Goal: Obtain resource: Download file/media

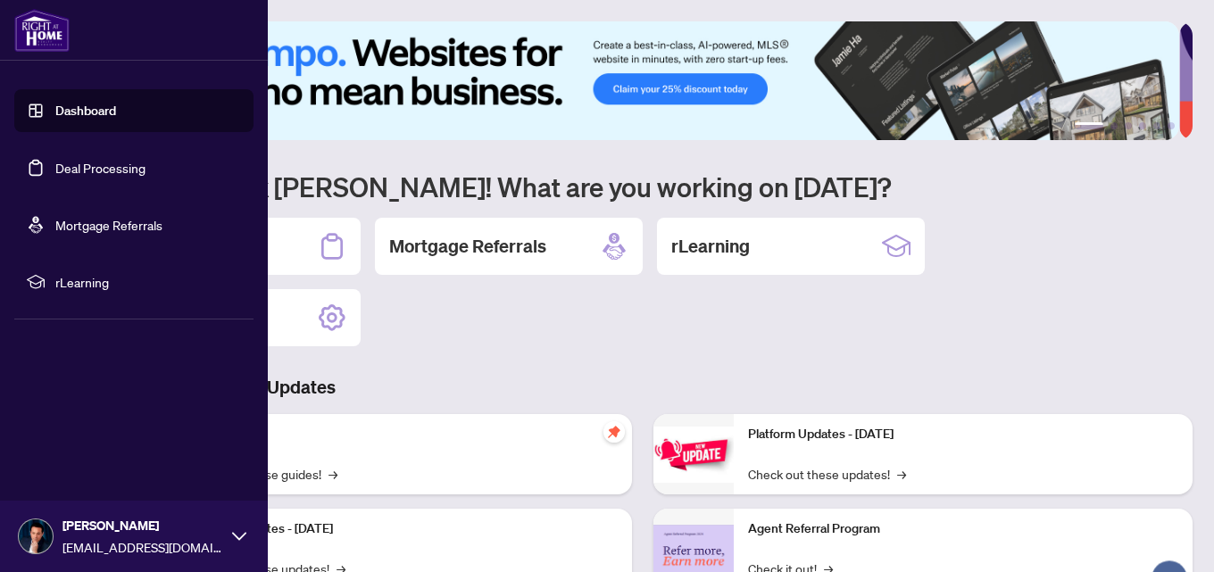
click at [55, 165] on link "Deal Processing" at bounding box center [100, 168] width 90 height 16
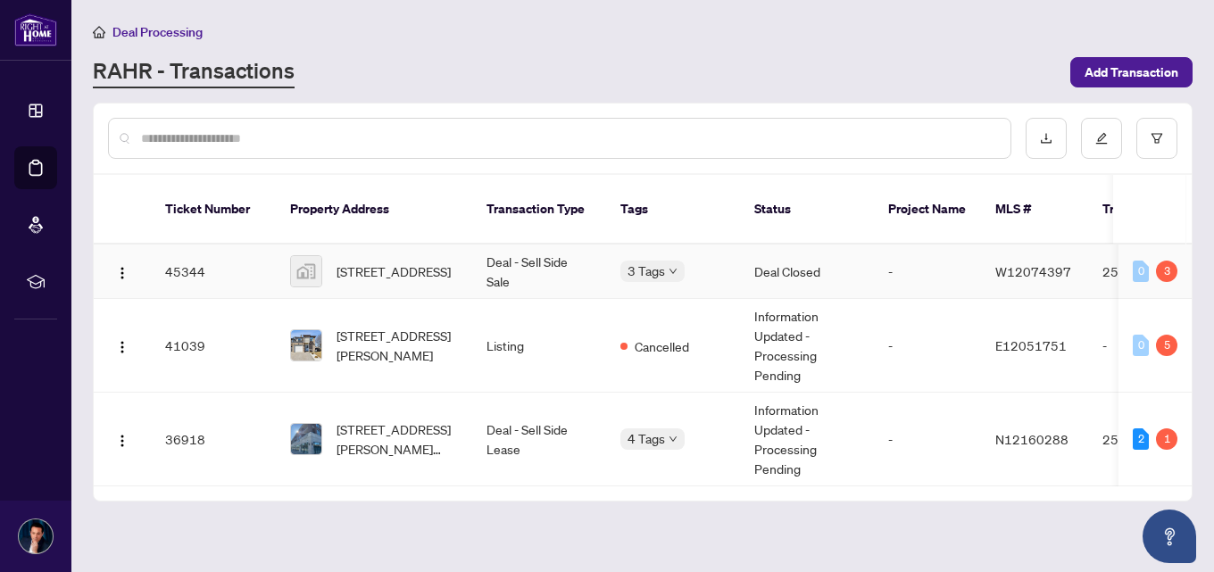
click at [395, 262] on span "[STREET_ADDRESS]" at bounding box center [394, 272] width 114 height 20
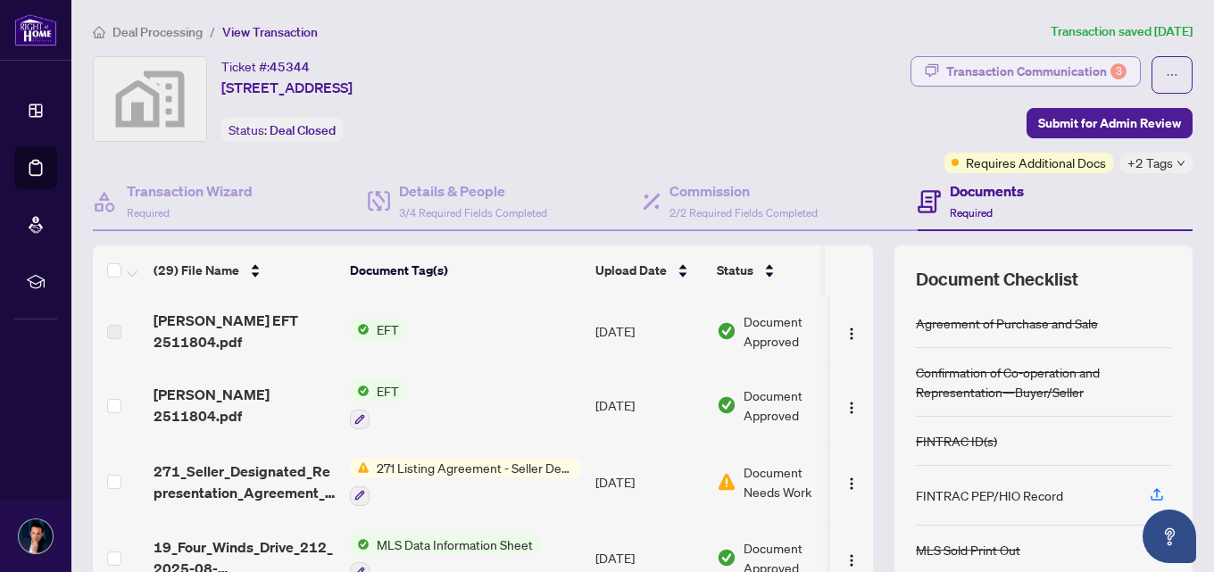
click at [997, 79] on div "Transaction Communication 3" at bounding box center [1037, 71] width 180 height 29
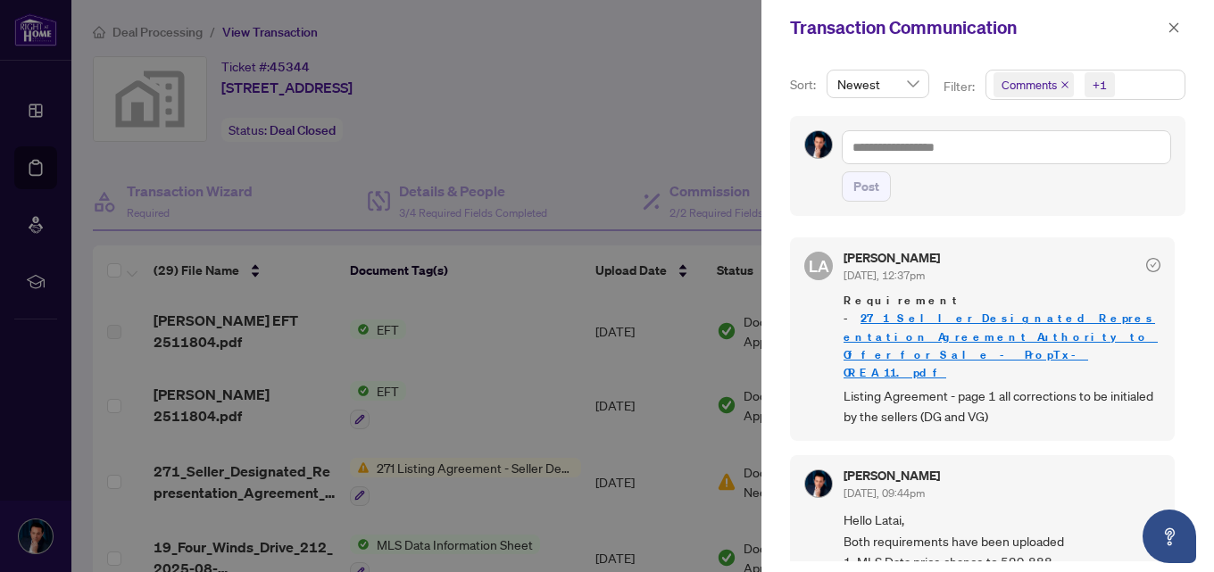
click at [549, 298] on div at bounding box center [607, 286] width 1214 height 572
click at [1171, 33] on icon "close" at bounding box center [1174, 27] width 13 height 13
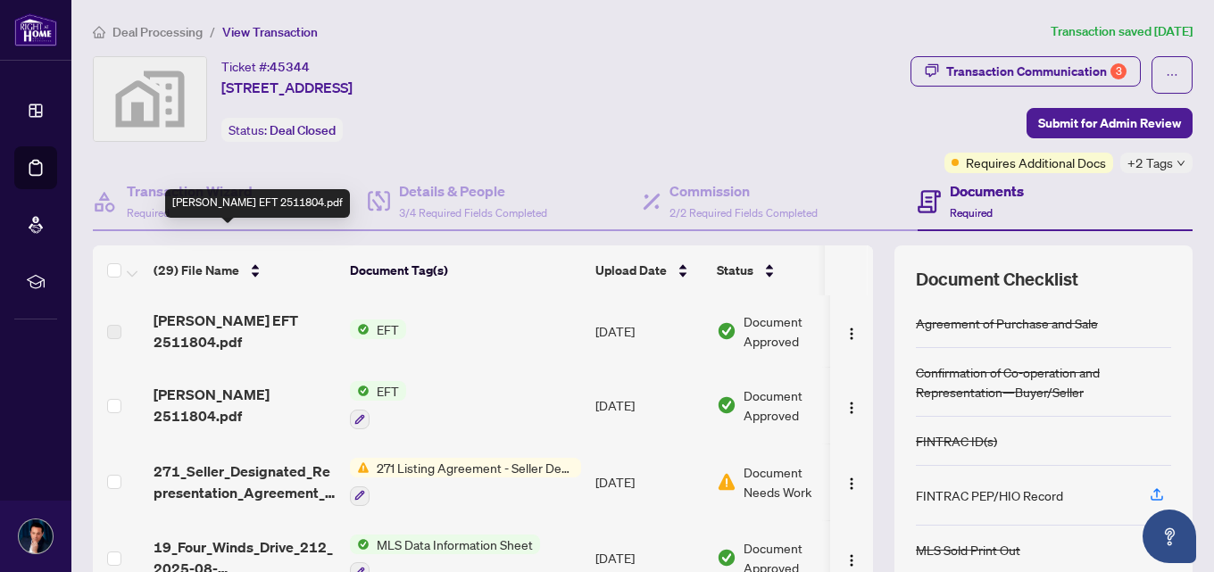
scroll to position [89, 0]
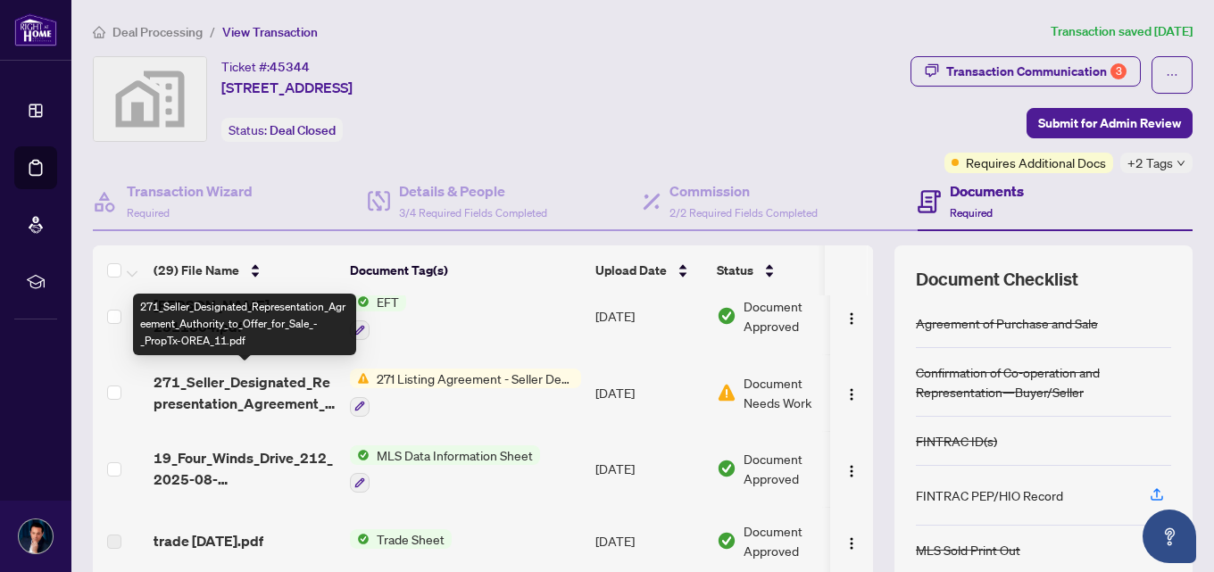
click at [268, 398] on span "271_Seller_Designated_Representation_Agreement_Authority_to_Offer_for_Sale_-_Pr…" at bounding box center [245, 392] width 182 height 43
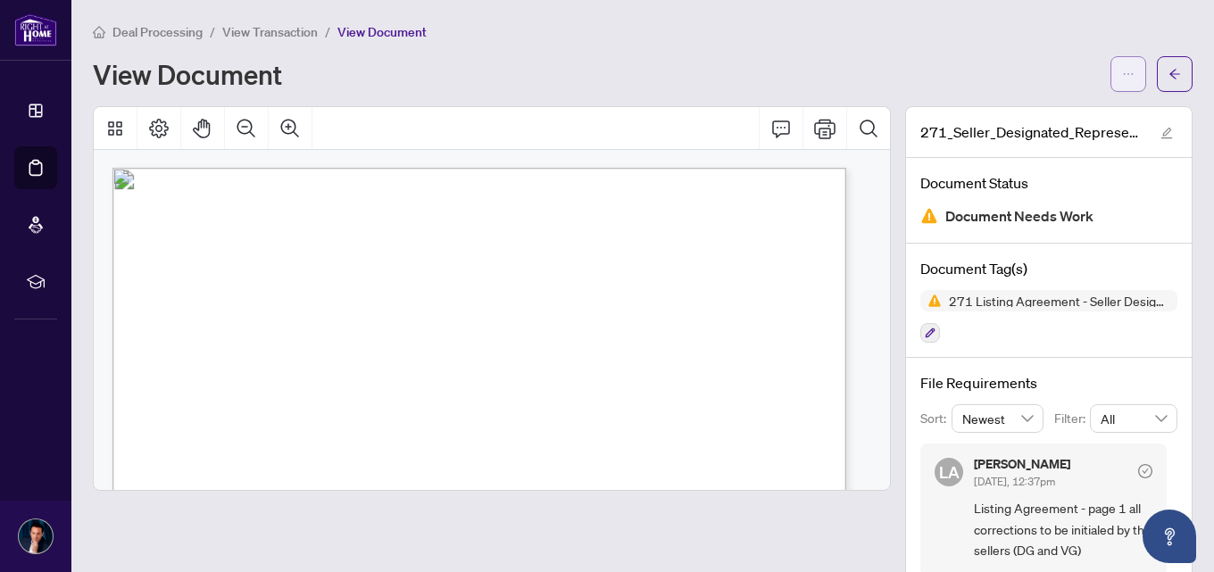
click at [1124, 73] on icon "ellipsis" at bounding box center [1129, 74] width 10 height 2
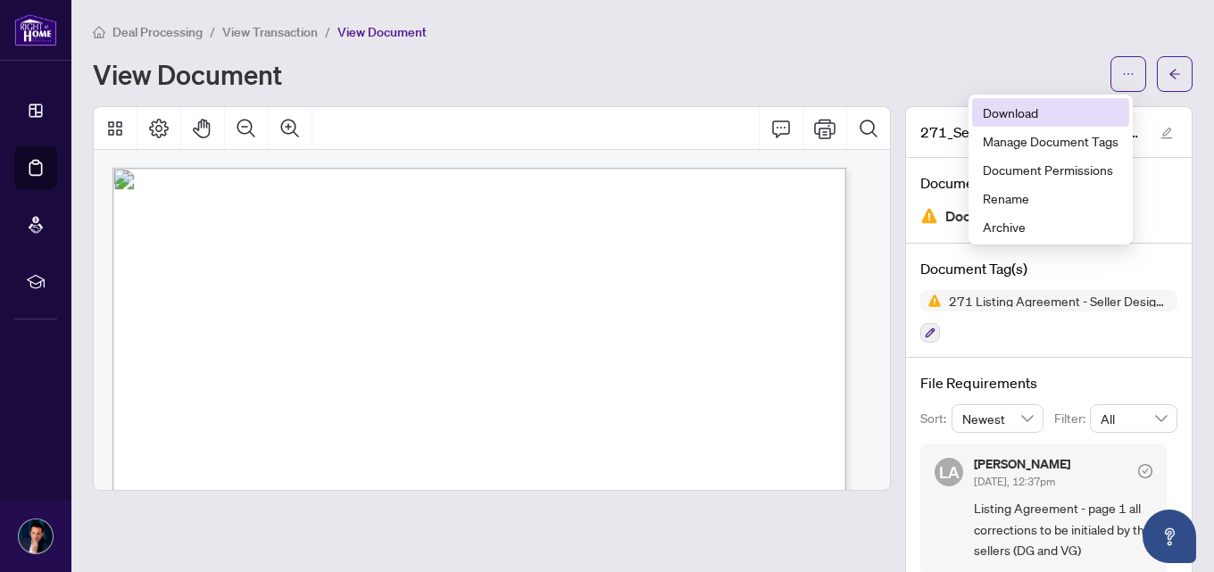
click at [1028, 113] on span "Download" at bounding box center [1051, 113] width 136 height 20
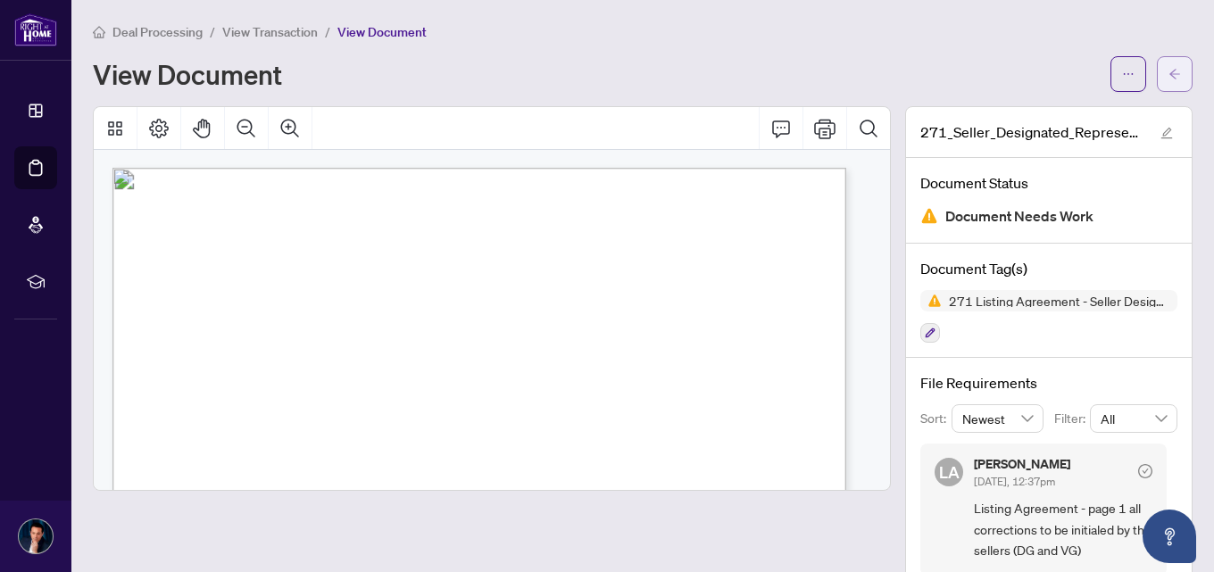
click at [1171, 63] on button "button" at bounding box center [1175, 74] width 36 height 36
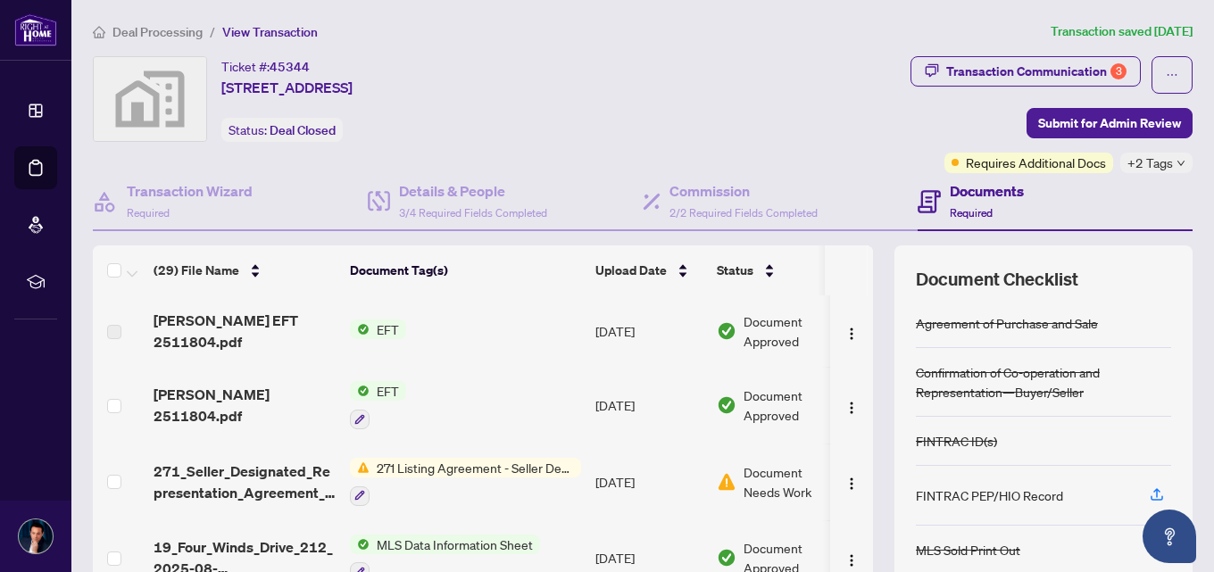
scroll to position [89, 0]
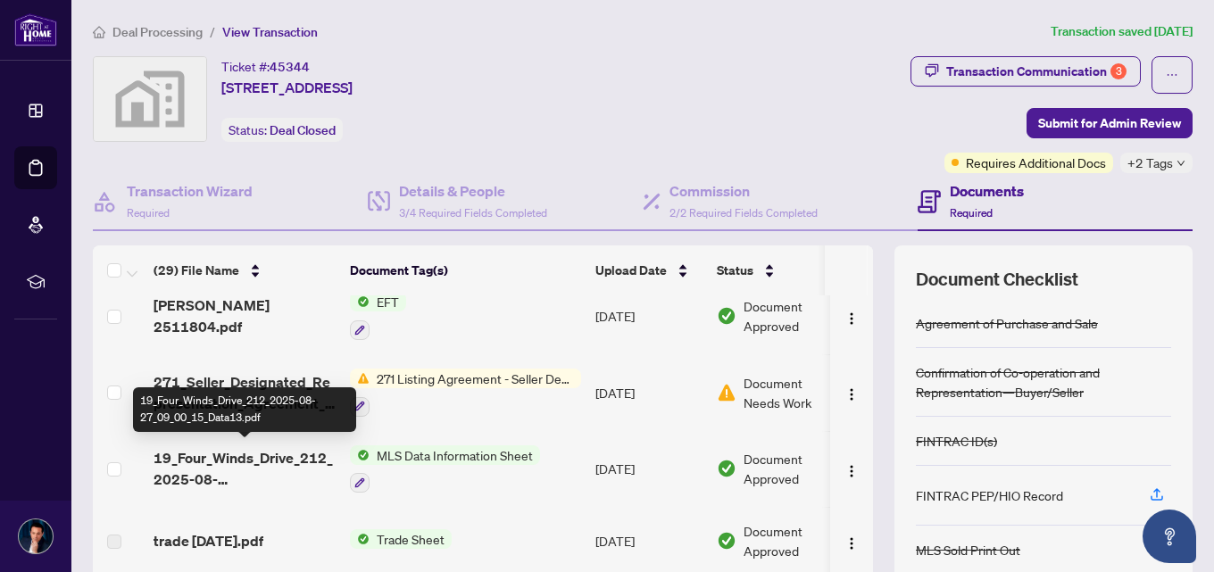
click at [263, 455] on span "19_Four_Winds_Drive_212_2025-08-27_09_00_15_Data13.pdf" at bounding box center [245, 468] width 182 height 43
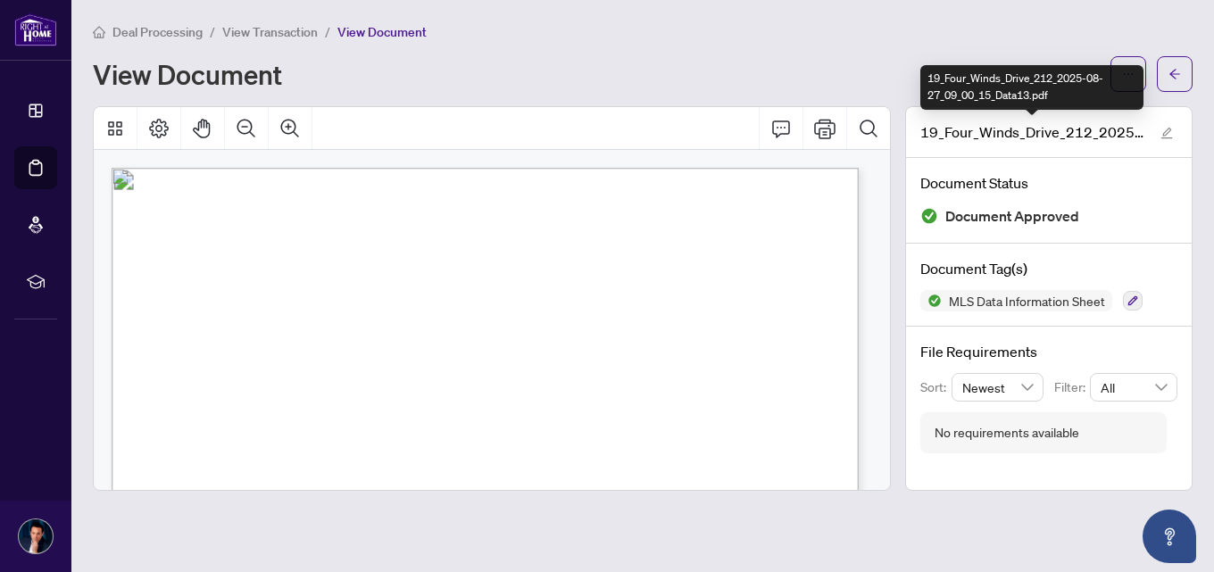
click at [1132, 80] on div "19_Four_Winds_Drive_212_2025-08-27_09_00_15_Data13.pdf" at bounding box center [1032, 87] width 223 height 45
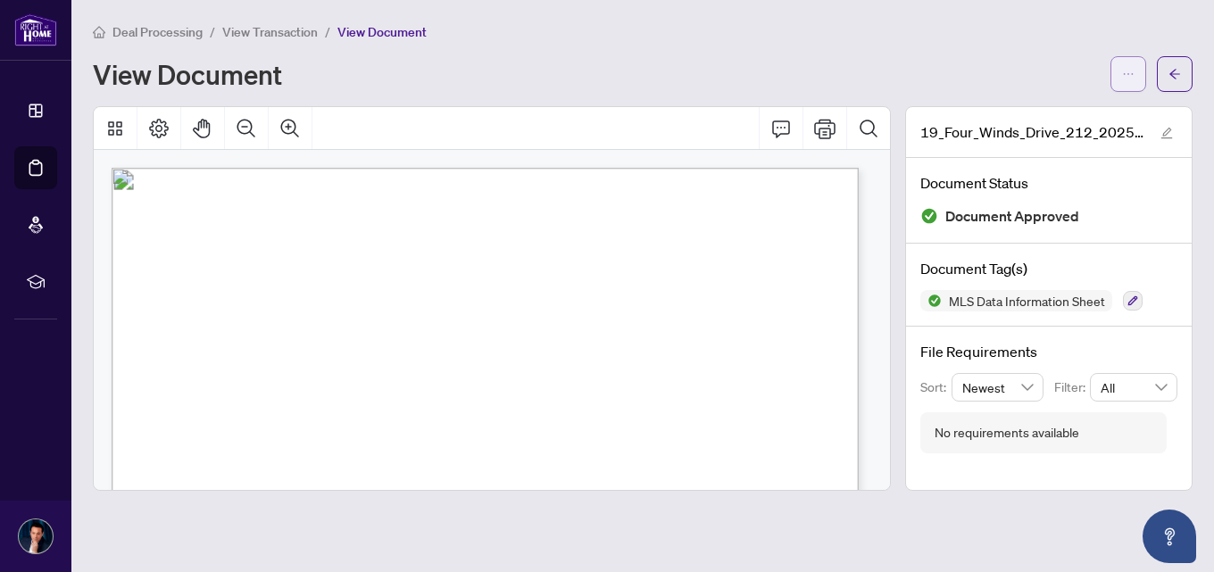
click at [1124, 73] on icon "ellipsis" at bounding box center [1128, 74] width 13 height 13
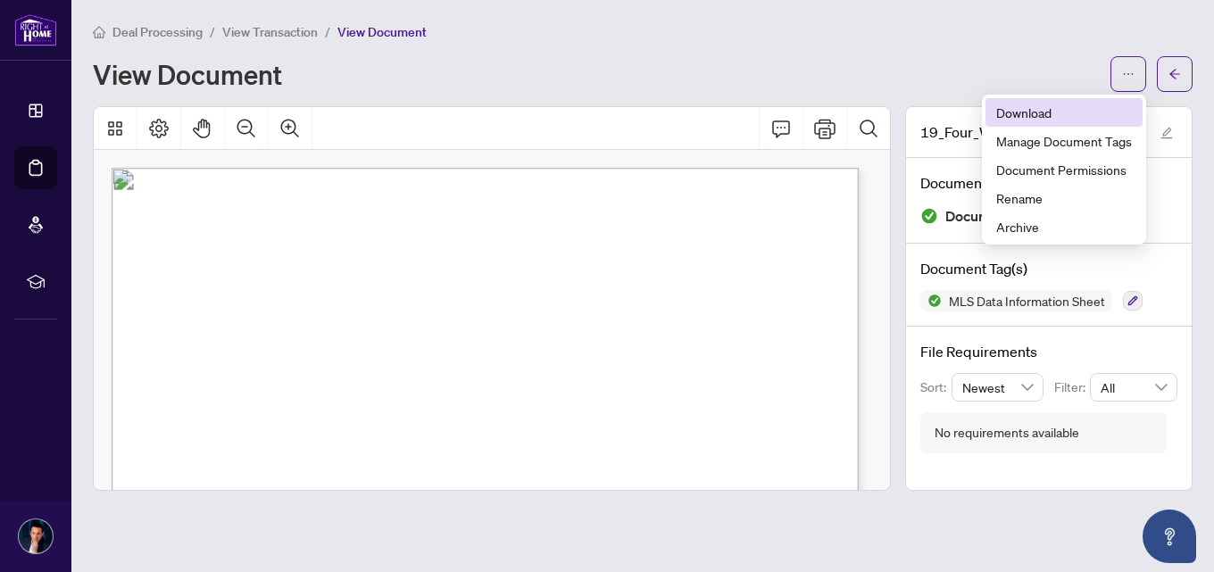
click at [1011, 118] on span "Download" at bounding box center [1065, 113] width 136 height 20
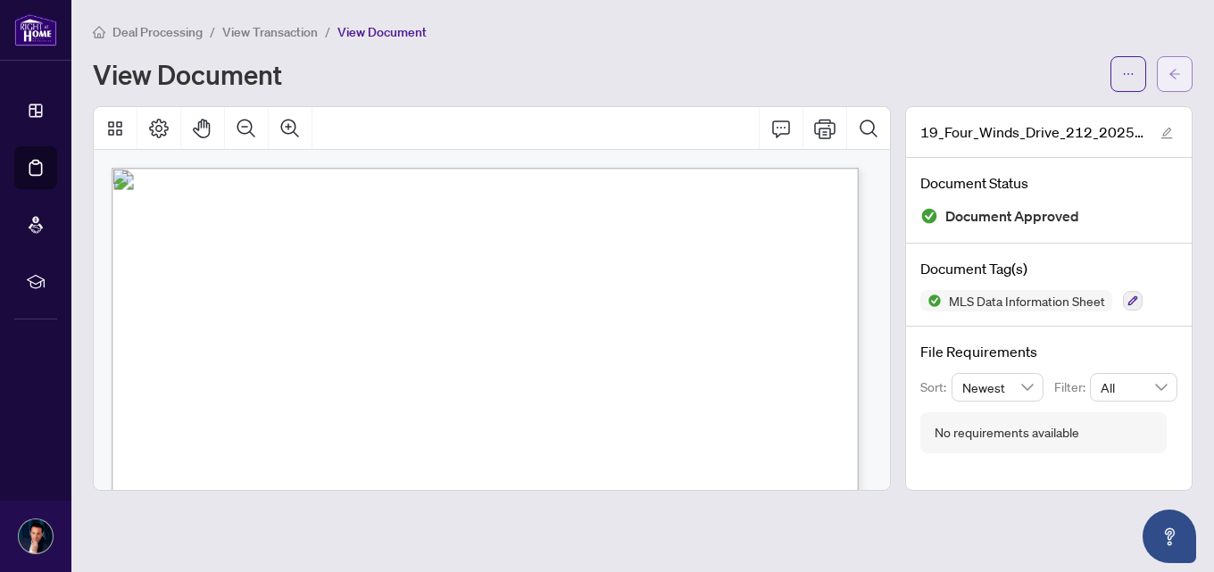
click at [1164, 79] on button "button" at bounding box center [1175, 74] width 36 height 36
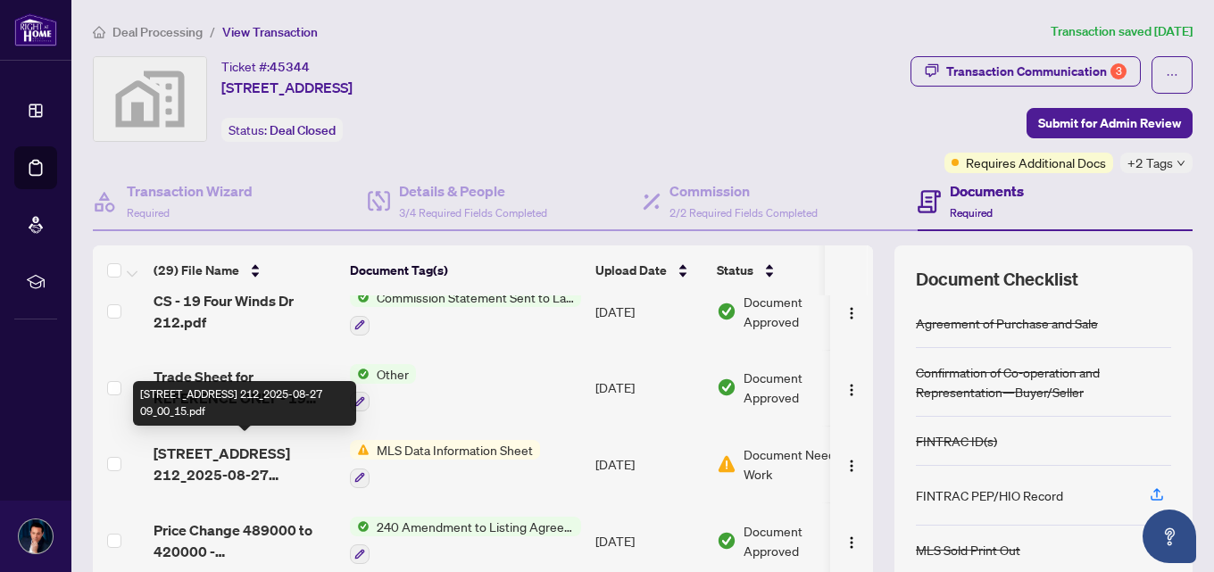
scroll to position [625, 0]
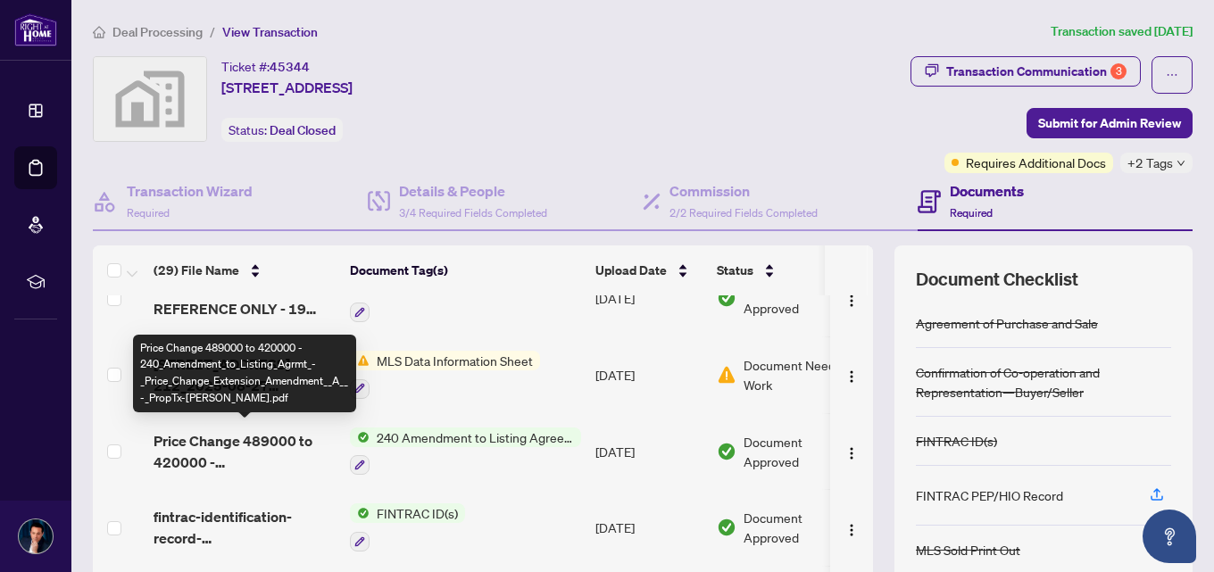
click at [253, 436] on span "Price Change 489000 to 420000 - 240_Amendment_to_Listing_Agrmt_-_Price_Change_E…" at bounding box center [245, 451] width 182 height 43
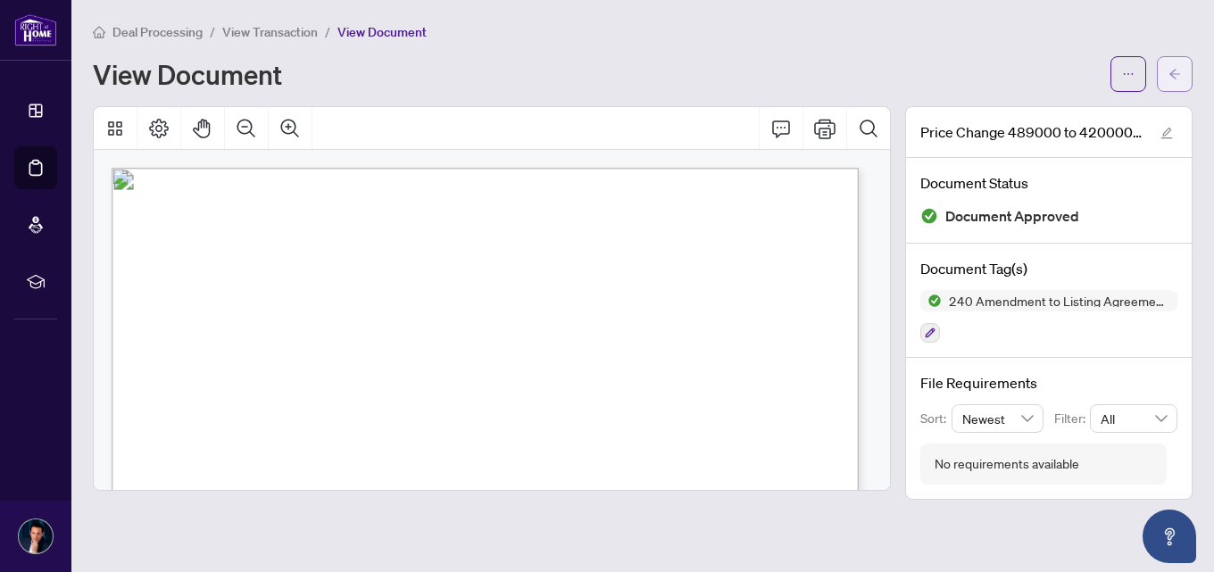
click at [1179, 75] on icon "arrow-left" at bounding box center [1175, 74] width 13 height 13
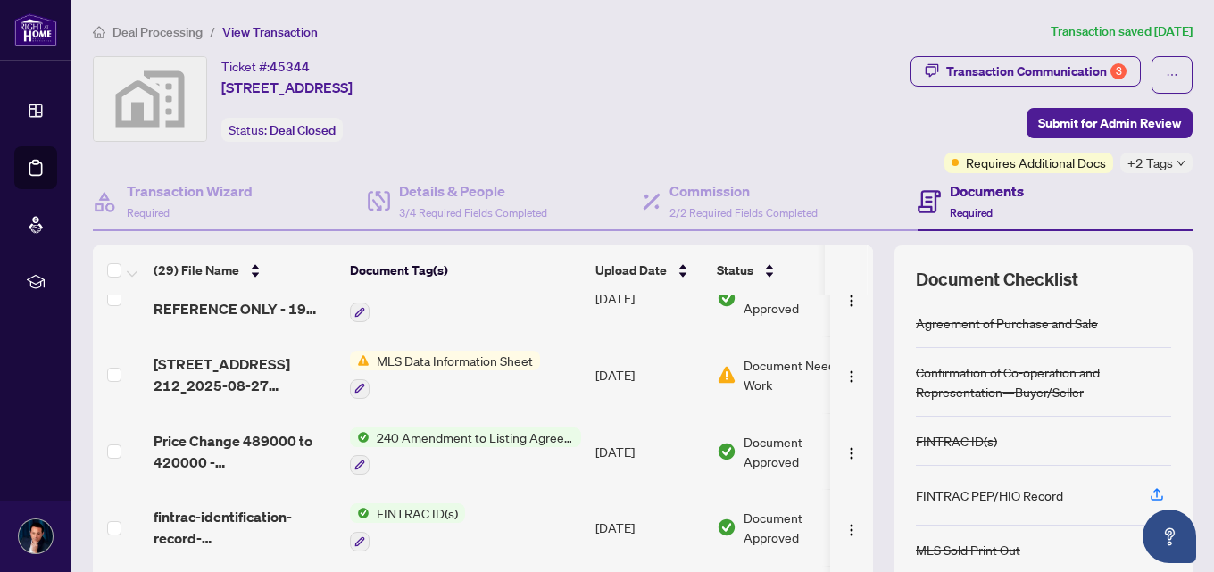
scroll to position [714, 0]
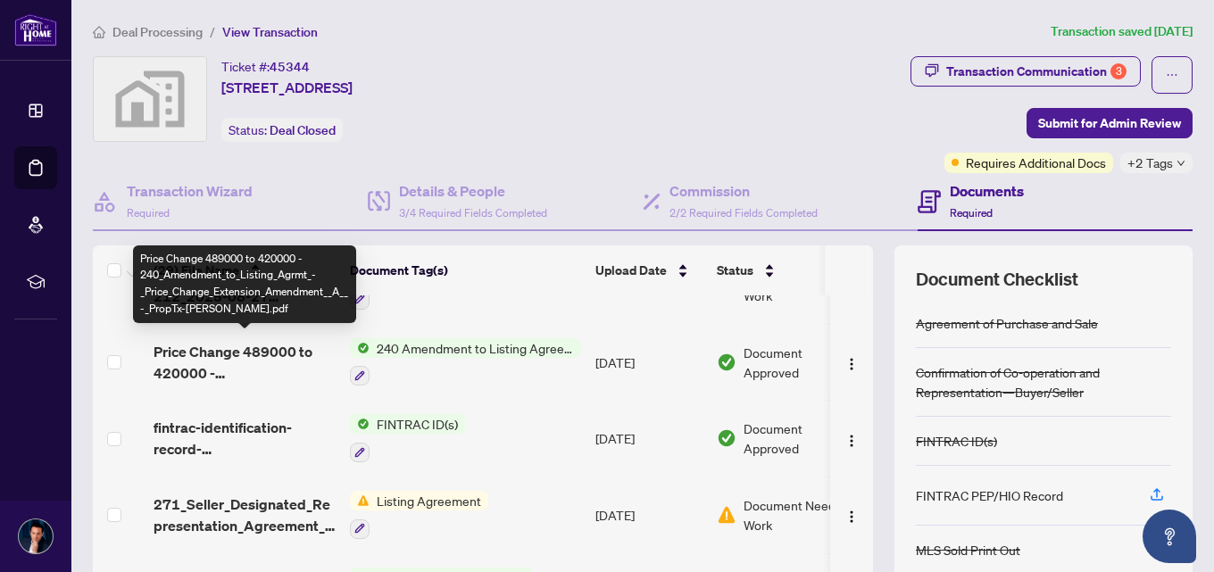
click at [214, 346] on span "Price Change 489000 to 420000 - 240_Amendment_to_Listing_Agrmt_-_Price_Change_E…" at bounding box center [245, 362] width 182 height 43
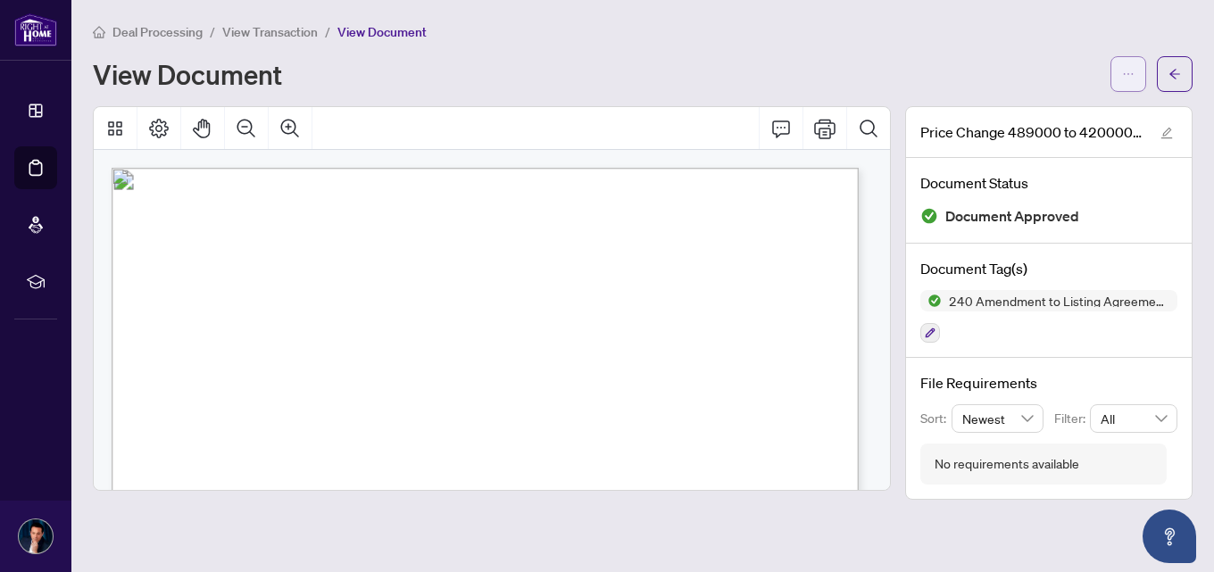
click at [1141, 75] on button "button" at bounding box center [1129, 74] width 36 height 36
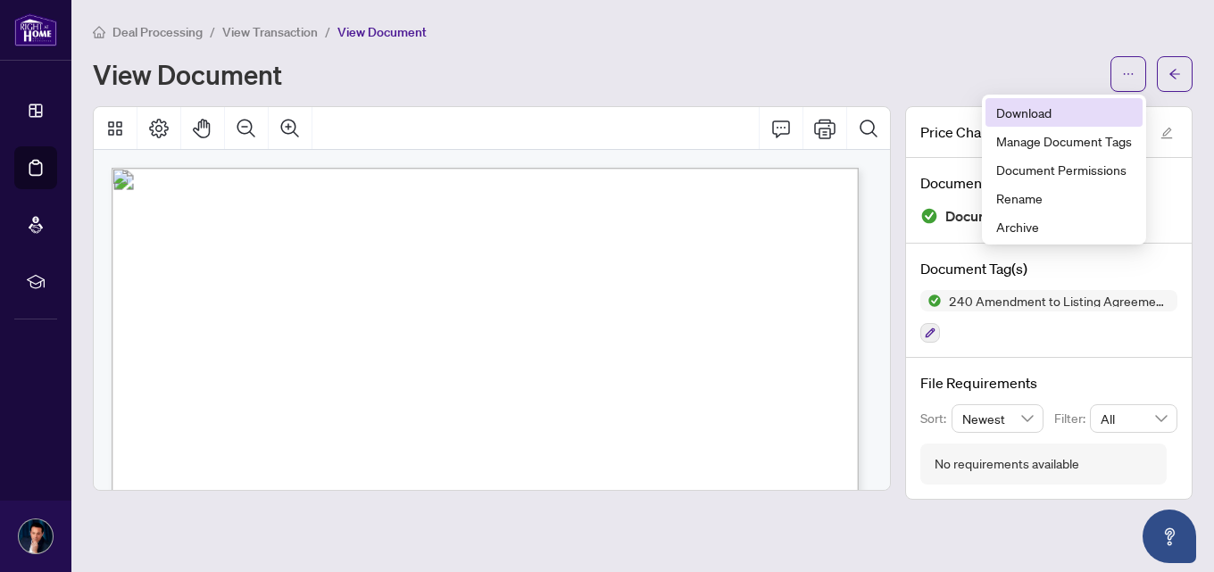
click at [1061, 107] on span "Download" at bounding box center [1065, 113] width 136 height 20
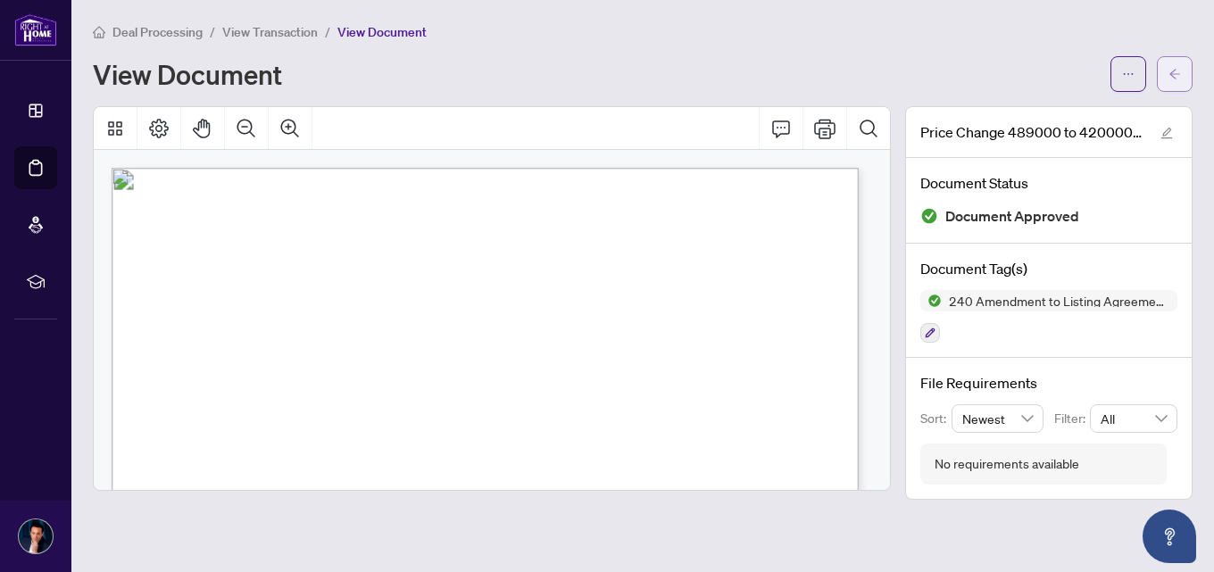
click at [1177, 70] on icon "arrow-left" at bounding box center [1175, 74] width 13 height 13
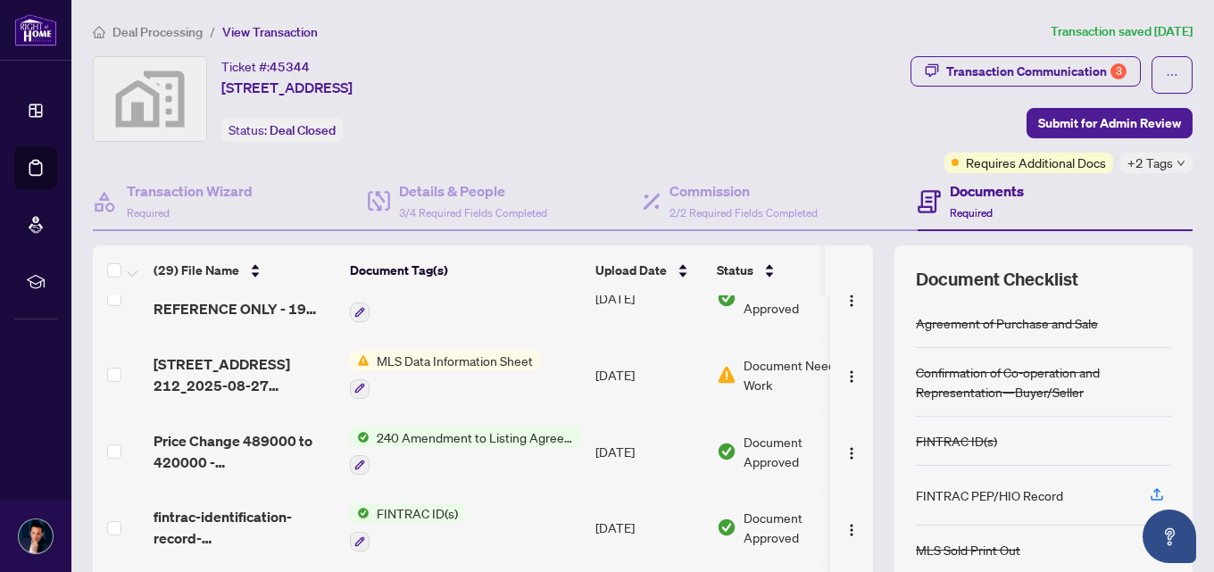
scroll to position [714, 0]
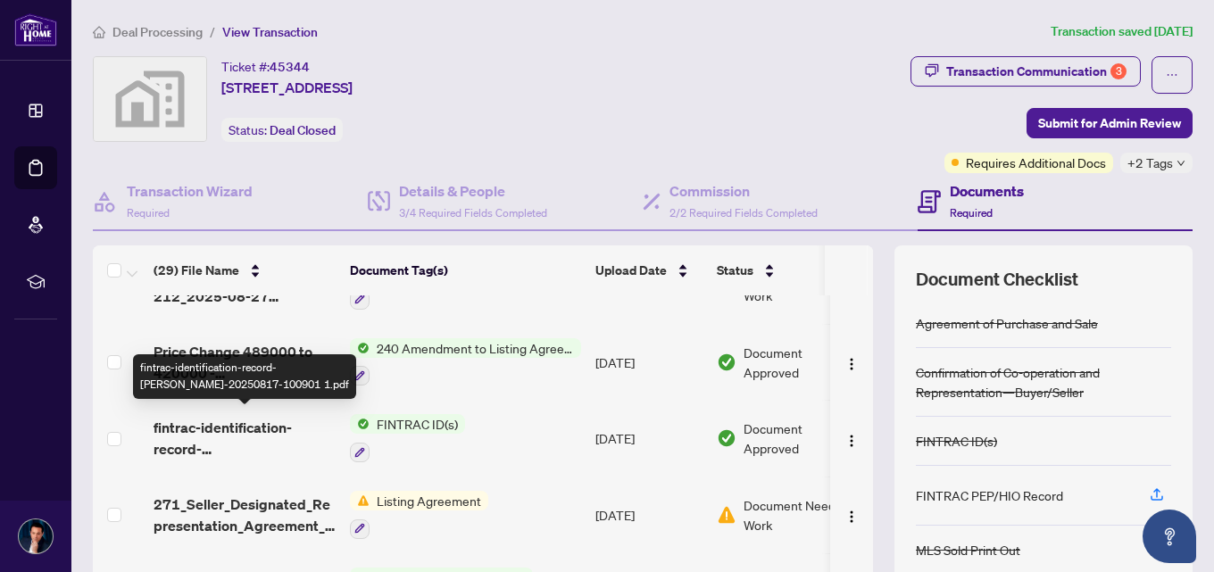
click at [257, 443] on span "fintrac-identification-record-[PERSON_NAME]-20250817-100901 1.pdf" at bounding box center [245, 438] width 182 height 43
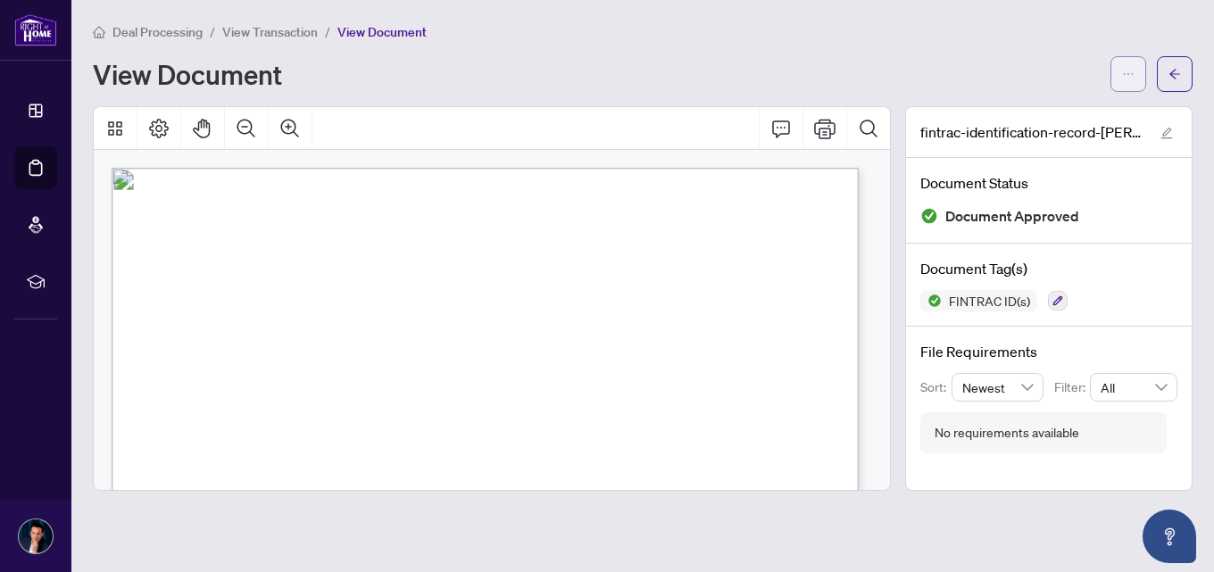
click at [1124, 80] on span "button" at bounding box center [1128, 74] width 13 height 29
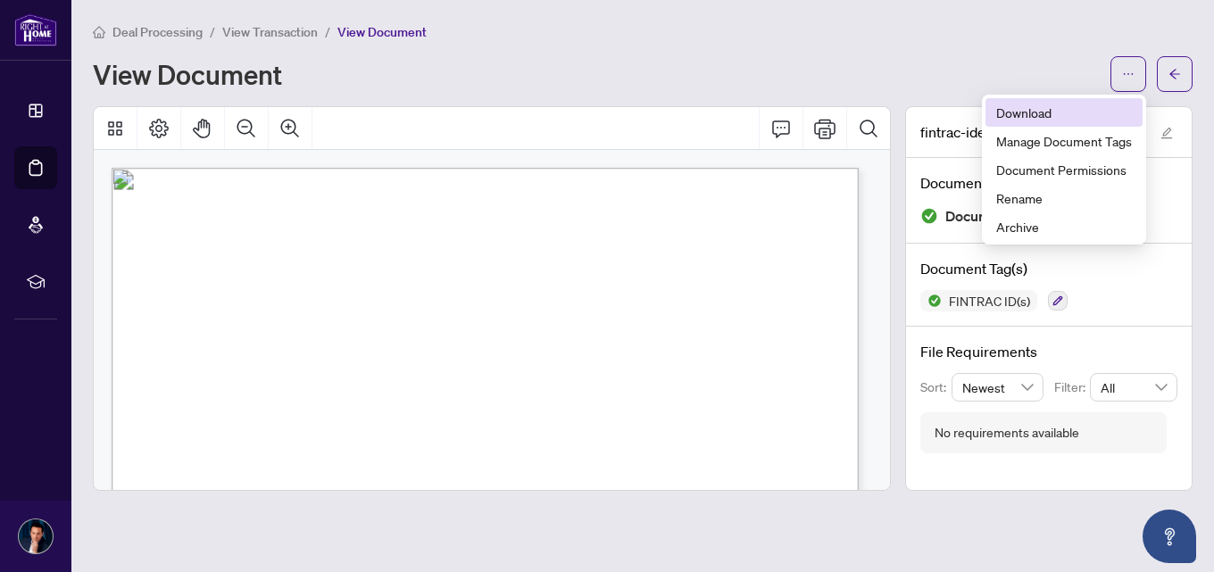
click at [994, 116] on li "Download" at bounding box center [1064, 112] width 157 height 29
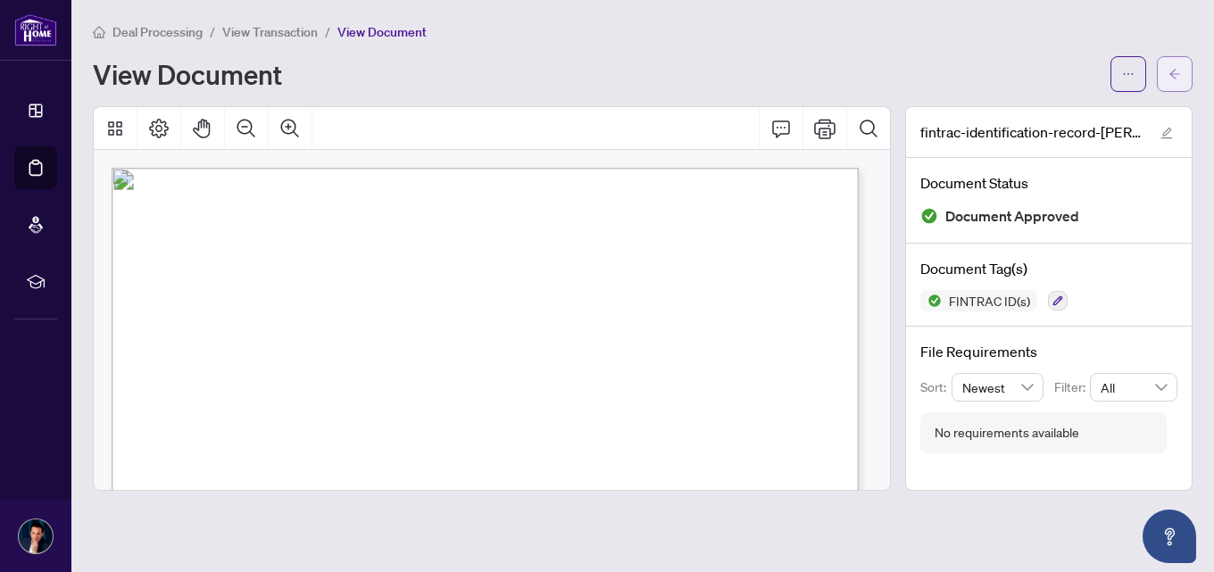
click at [1167, 79] on button "button" at bounding box center [1175, 74] width 36 height 36
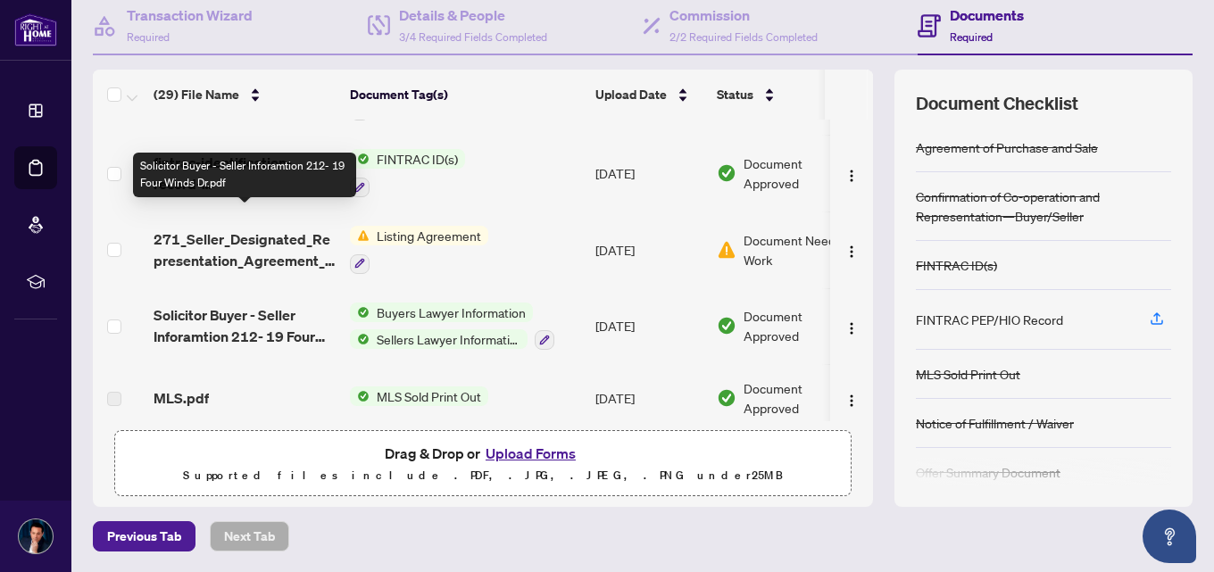
scroll to position [893, 0]
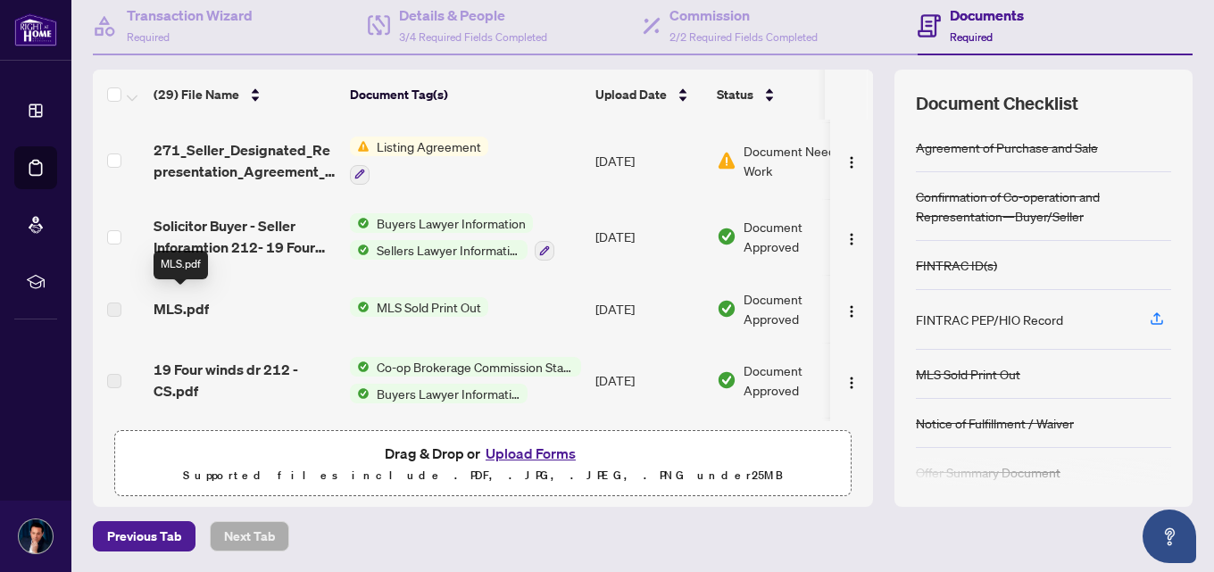
click at [201, 304] on span "MLS.pdf" at bounding box center [181, 308] width 55 height 21
click at [155, 299] on span "MLS.pdf" at bounding box center [181, 308] width 55 height 21
click at [173, 298] on span "MLS.pdf" at bounding box center [181, 308] width 55 height 21
click at [388, 299] on span "MLS Sold Print Out" at bounding box center [429, 307] width 119 height 20
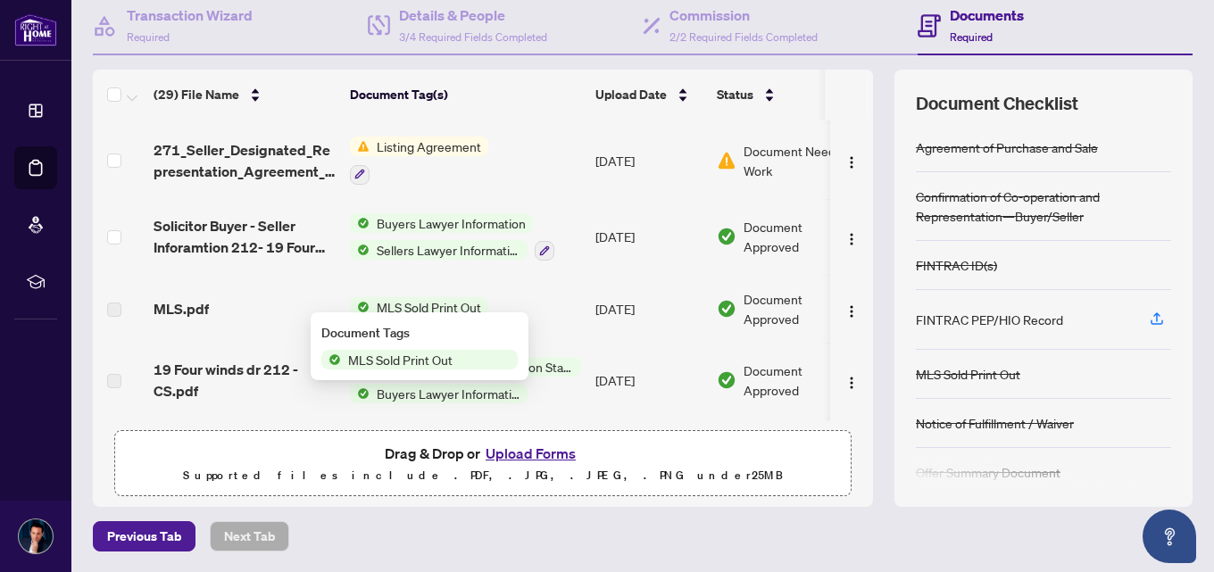
click at [468, 297] on span "MLS Sold Print Out" at bounding box center [429, 307] width 119 height 20
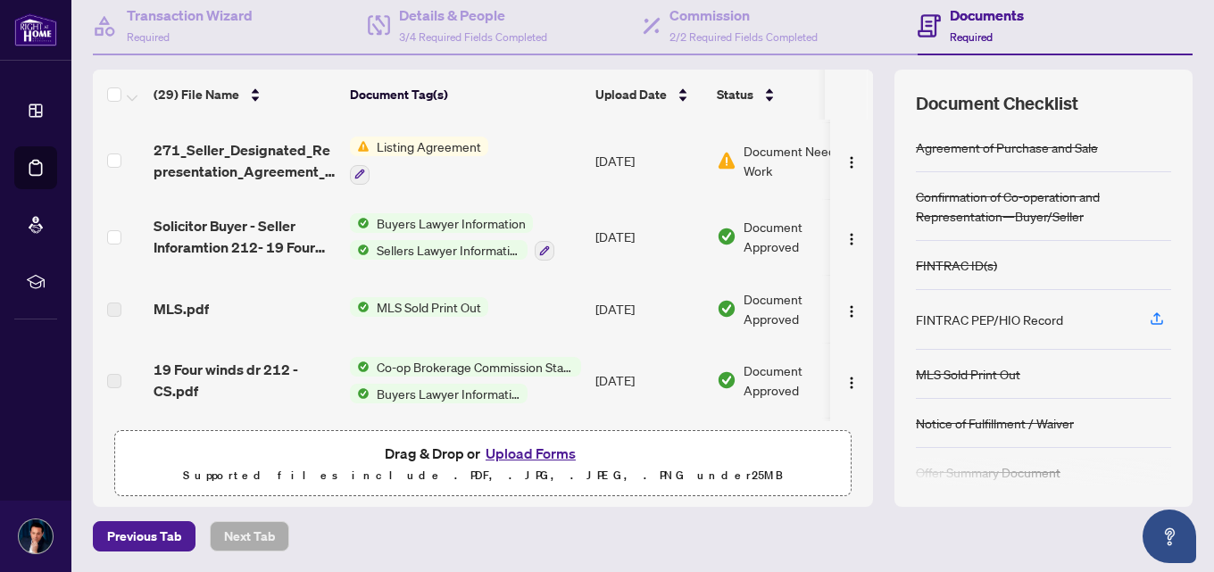
click at [680, 306] on td "[DATE]" at bounding box center [648, 309] width 121 height 68
click at [260, 359] on span "19 Four winds dr 212 - CS.pdf" at bounding box center [245, 380] width 182 height 43
click at [260, 363] on span "19 Four winds dr 212 - CS.pdf" at bounding box center [245, 380] width 182 height 43
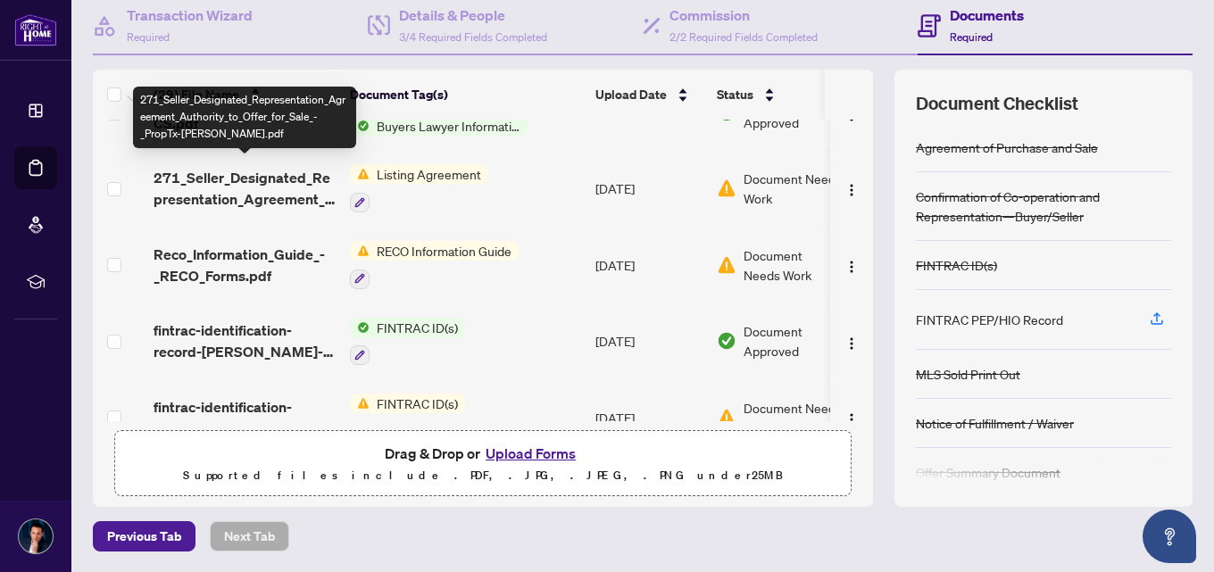
scroll to position [1072, 0]
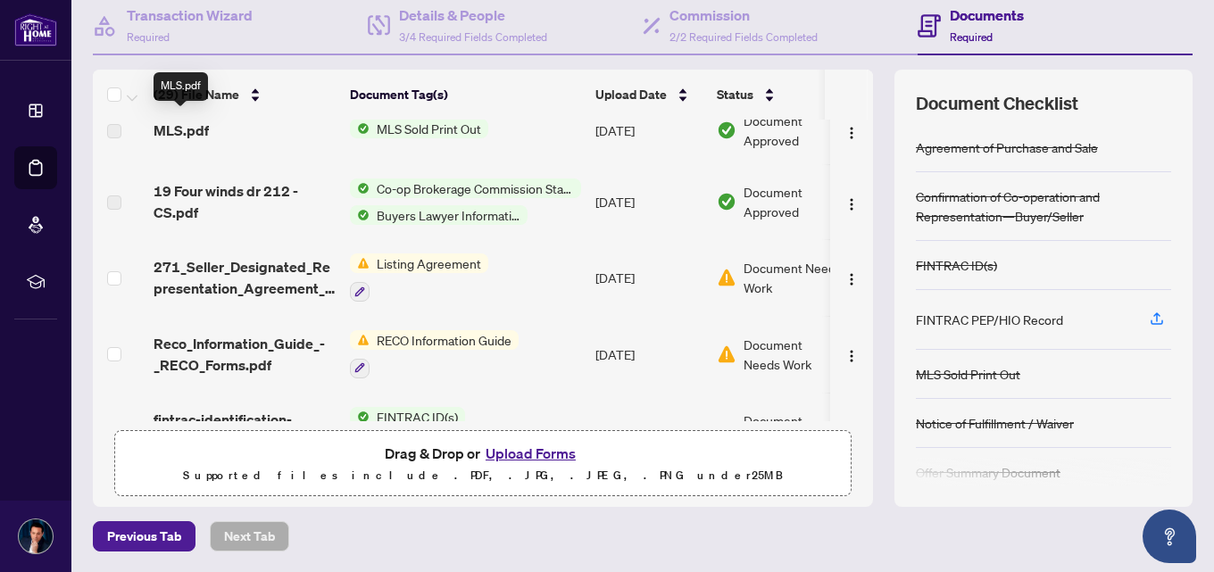
click at [185, 121] on span "MLS.pdf" at bounding box center [181, 130] width 55 height 21
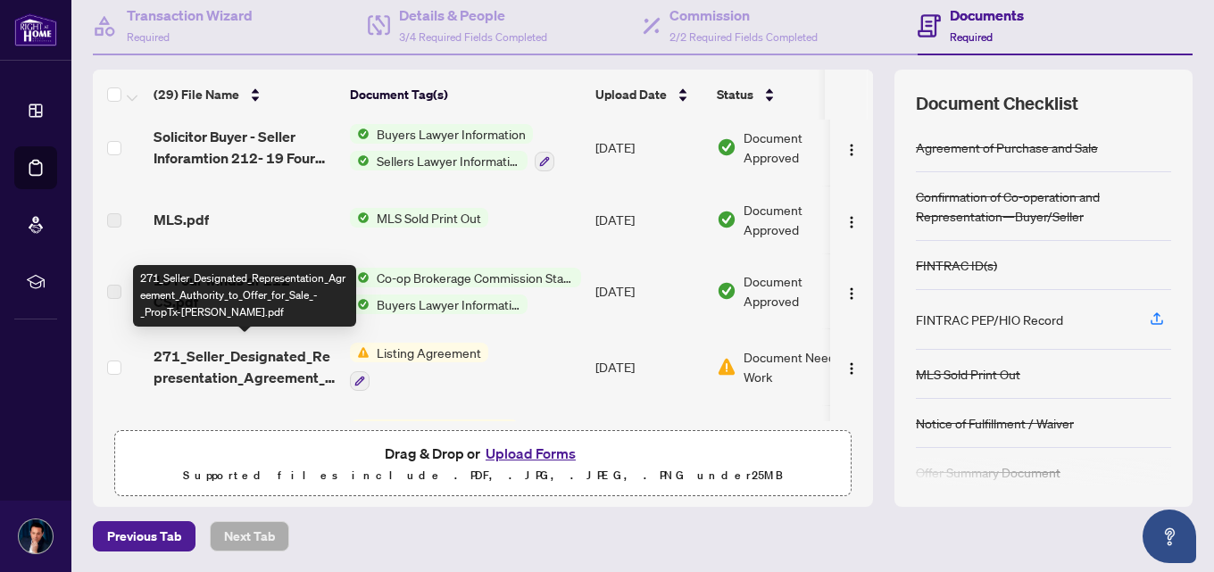
click at [299, 362] on span "271_Seller_Designated_Representation_Agreement_Authority_to_Offer_for_Sale_-_Pr…" at bounding box center [245, 367] width 182 height 43
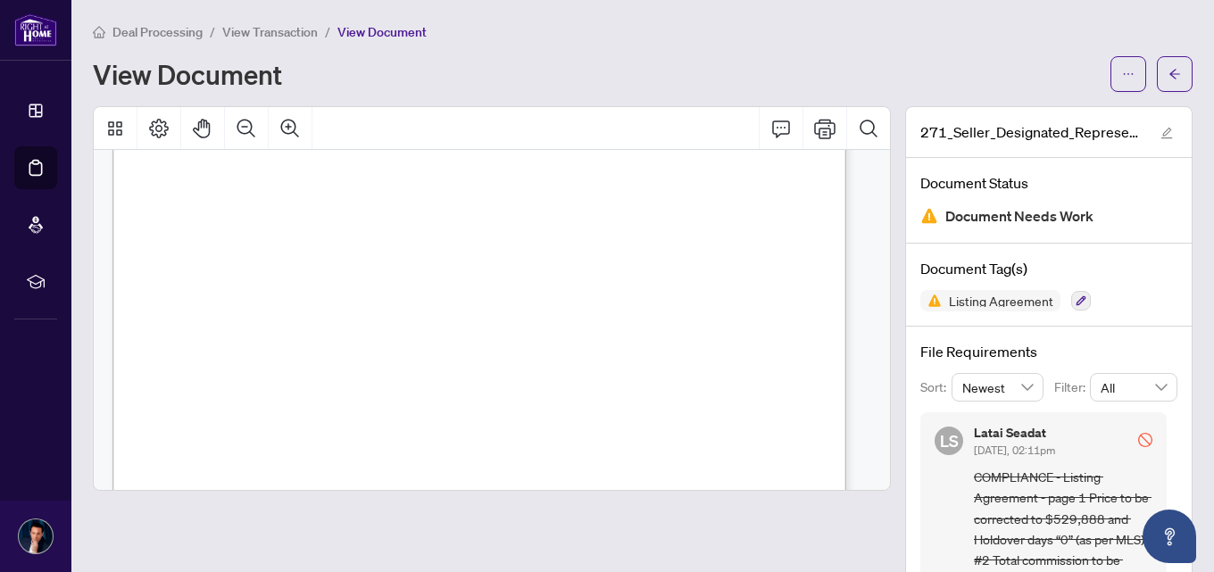
scroll to position [893, 0]
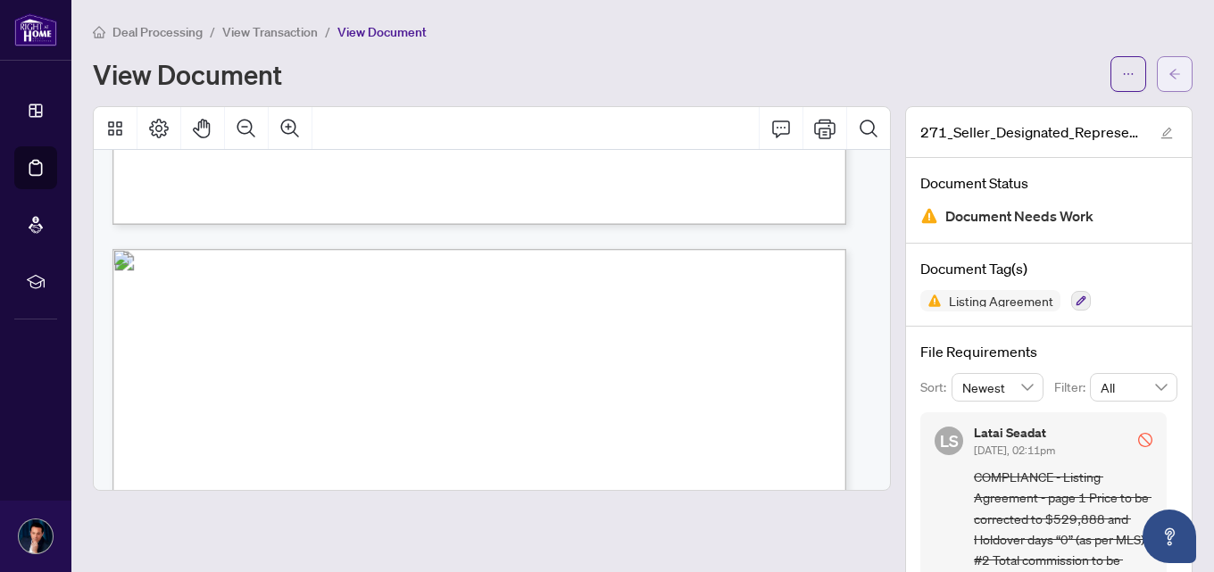
click at [1157, 78] on button "button" at bounding box center [1175, 74] width 36 height 36
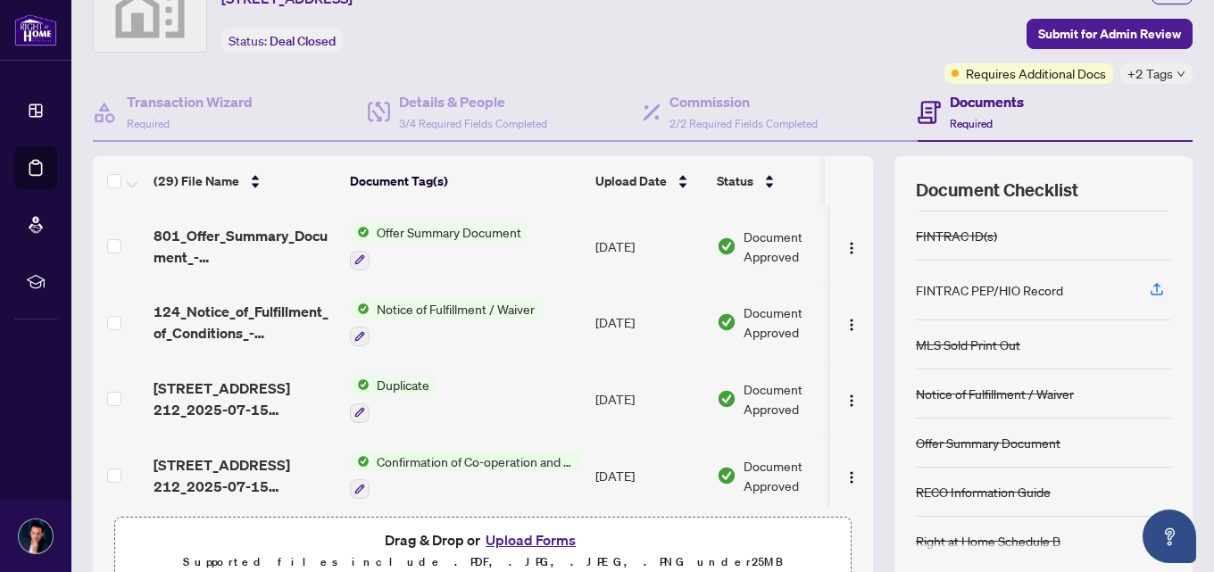
scroll to position [176, 0]
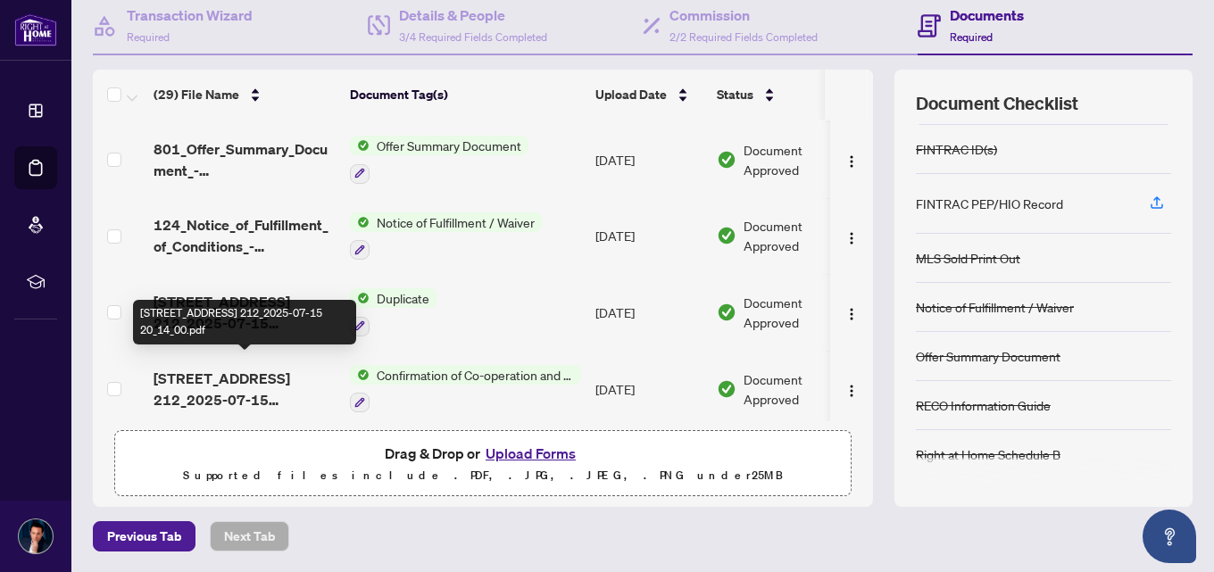
click at [221, 380] on span "[STREET_ADDRESS] 212_2025-07-15 20_14_00.pdf" at bounding box center [245, 389] width 182 height 43
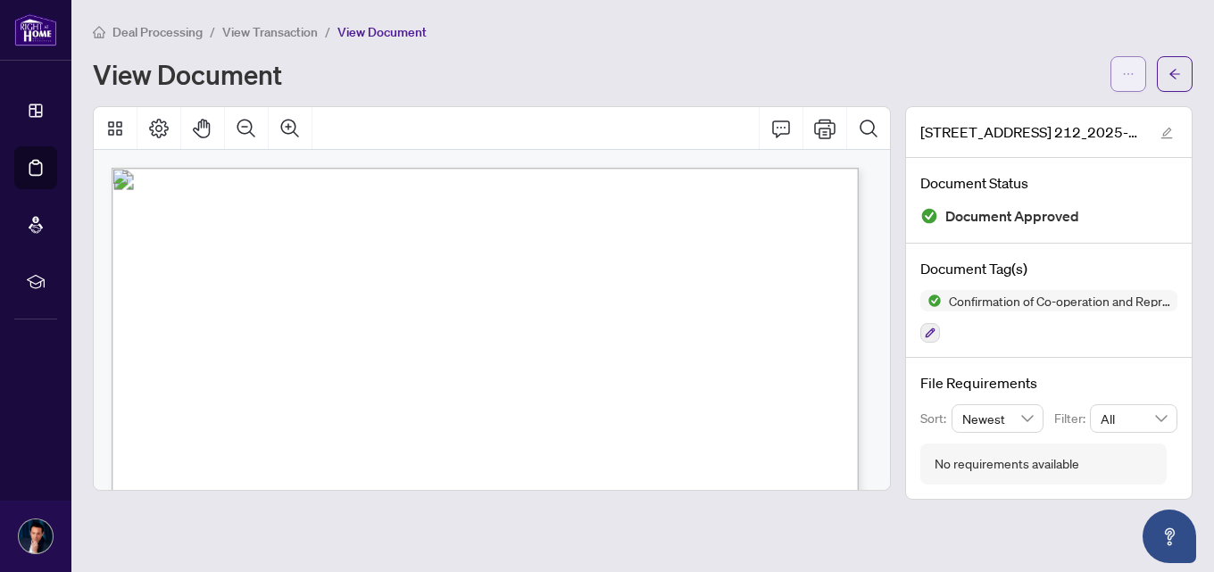
click at [1133, 72] on icon "ellipsis" at bounding box center [1128, 74] width 13 height 13
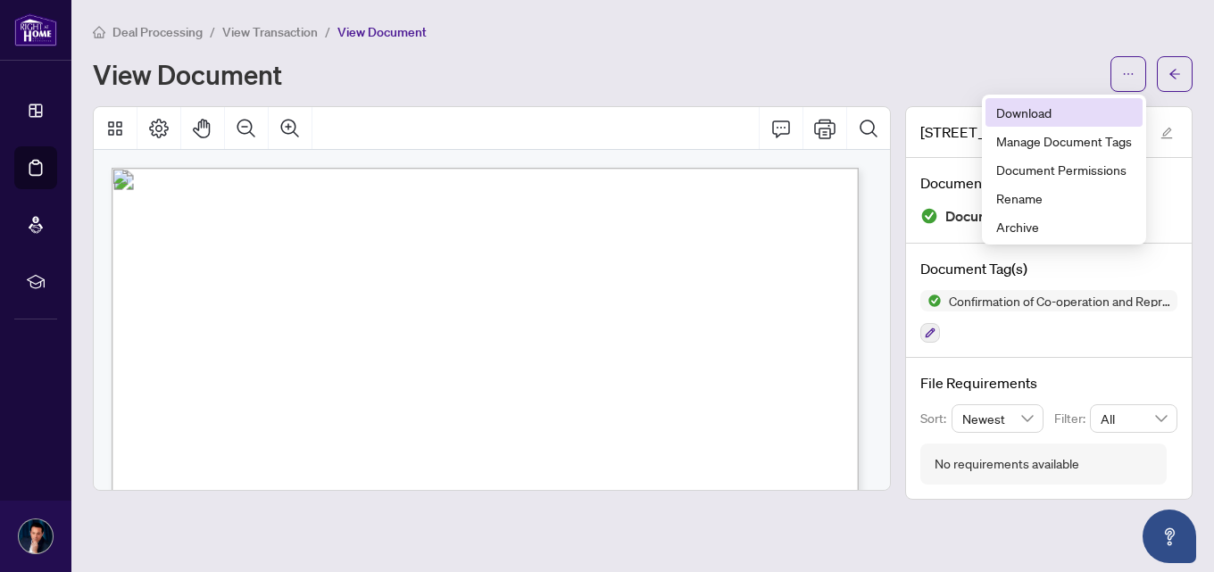
click at [1070, 111] on span "Download" at bounding box center [1065, 113] width 136 height 20
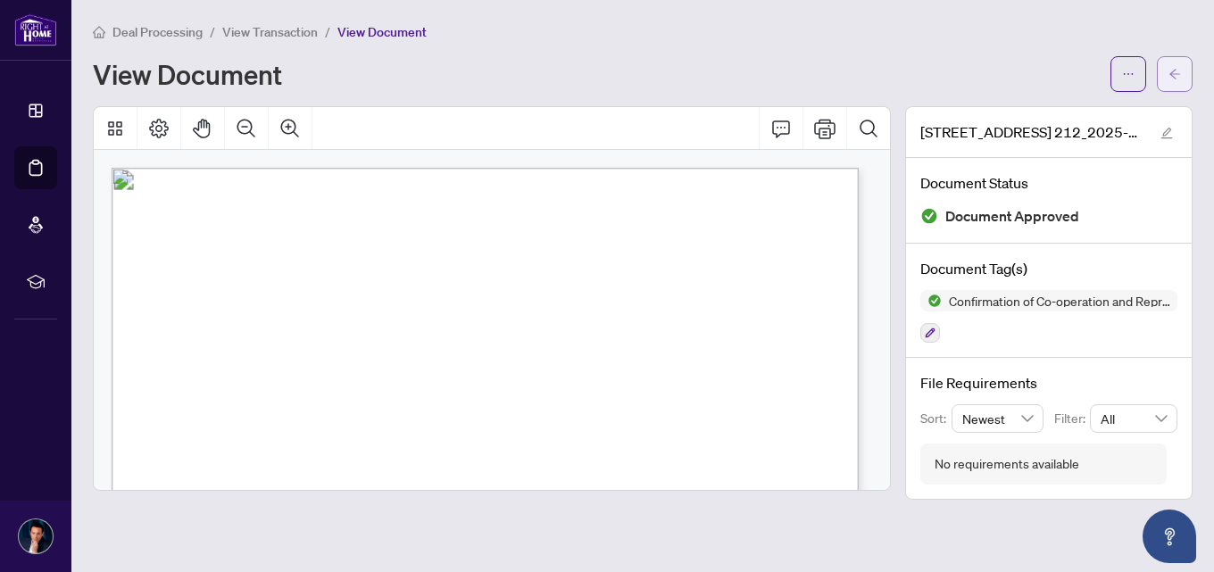
click at [1169, 60] on span "button" at bounding box center [1175, 74] width 13 height 29
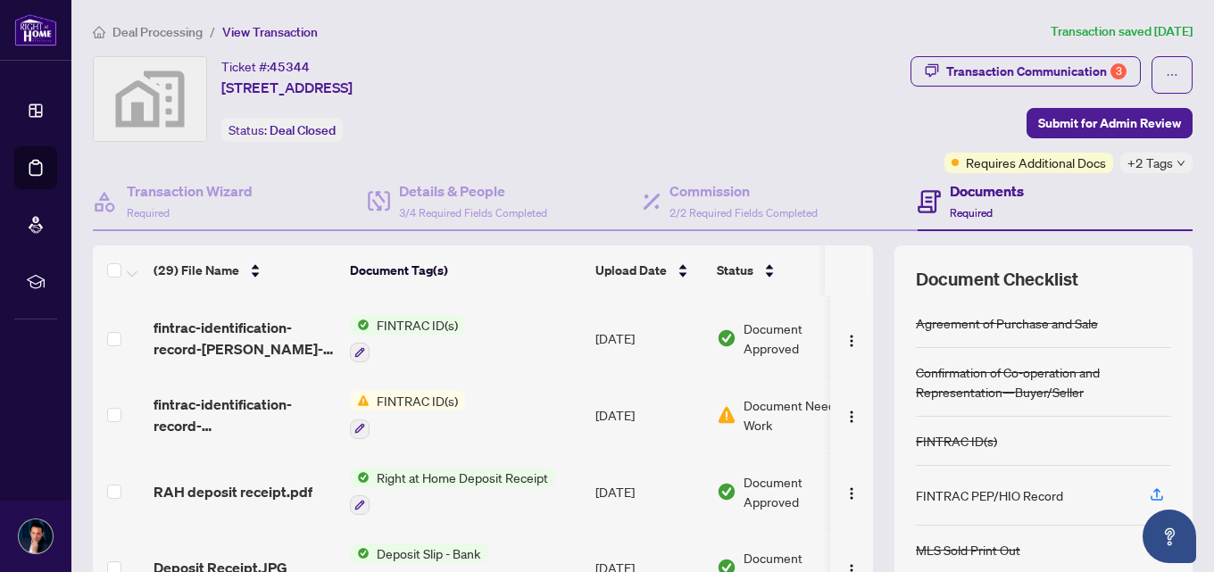
scroll to position [1250, 0]
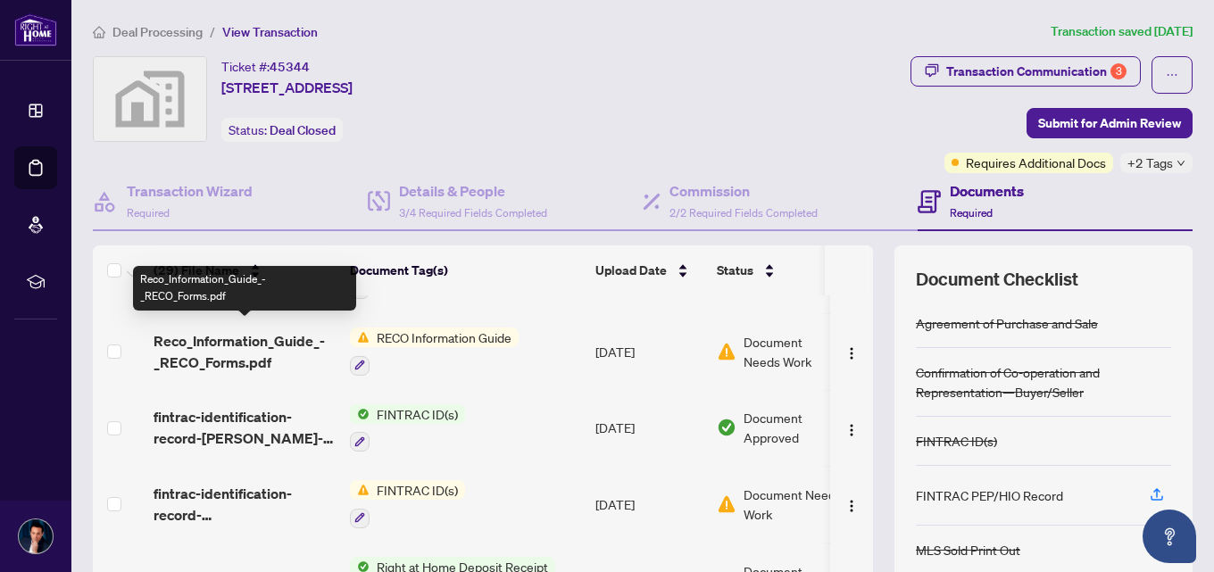
click at [227, 343] on span "Reco_Information_Guide_-_RECO_Forms.pdf" at bounding box center [245, 351] width 182 height 43
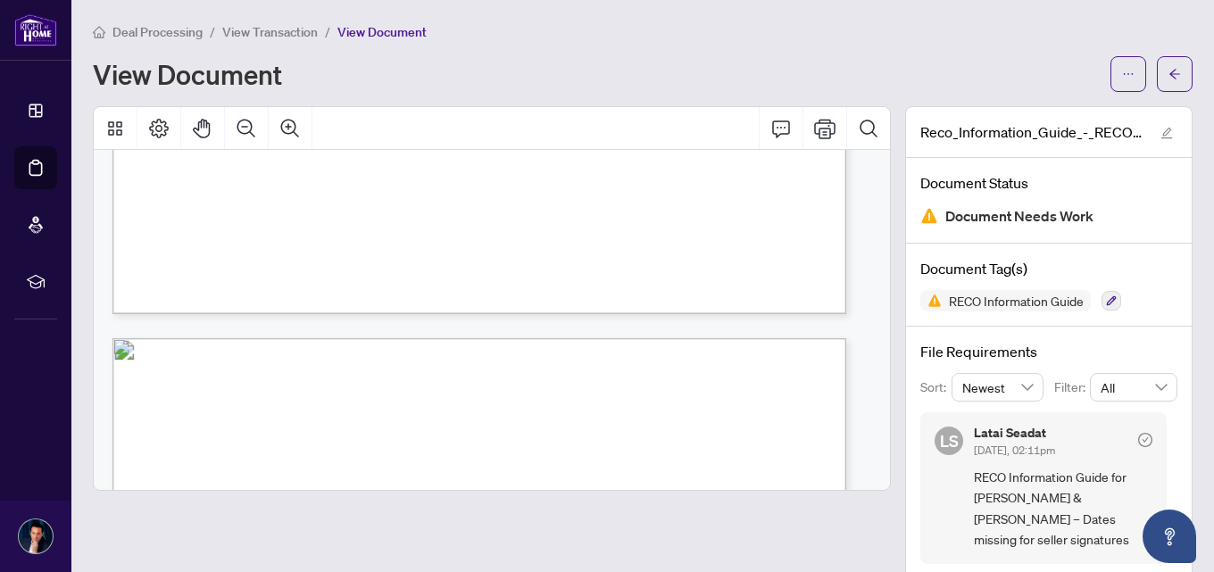
scroll to position [357, 0]
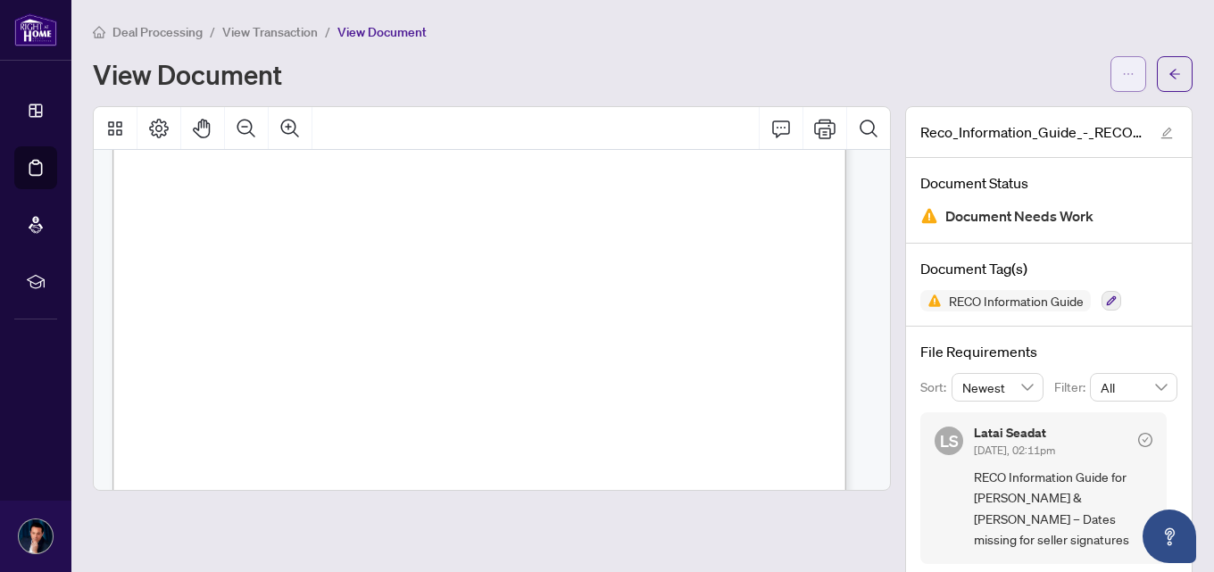
click at [1122, 74] on icon "ellipsis" at bounding box center [1128, 74] width 13 height 13
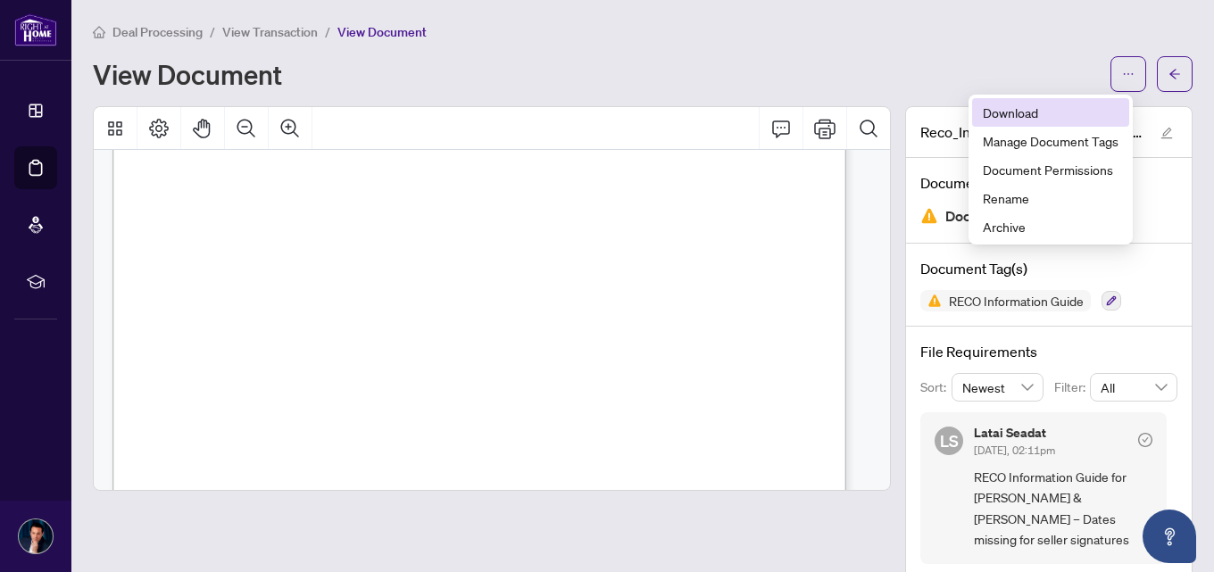
click at [1026, 115] on span "Download" at bounding box center [1051, 113] width 136 height 20
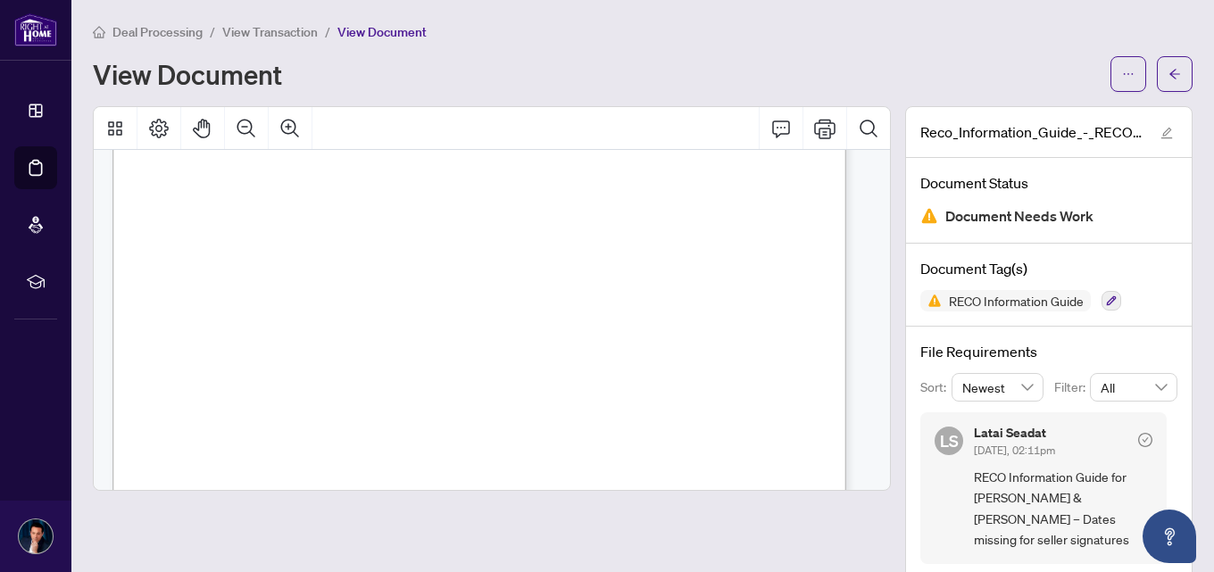
scroll to position [4286, 0]
click at [1170, 79] on button "button" at bounding box center [1175, 74] width 36 height 36
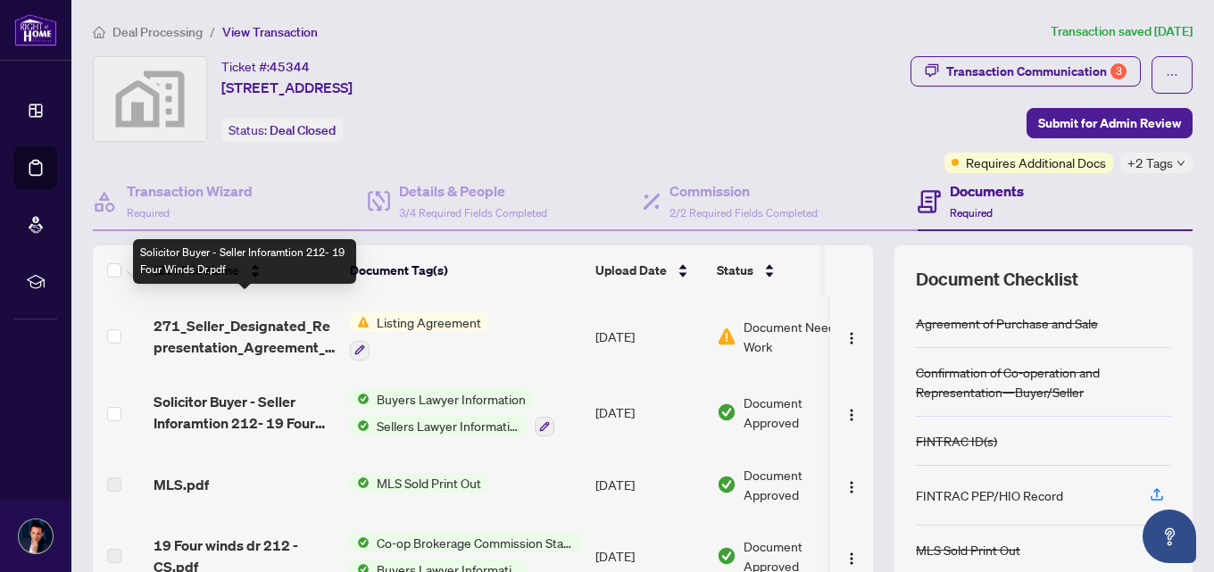
scroll to position [982, 0]
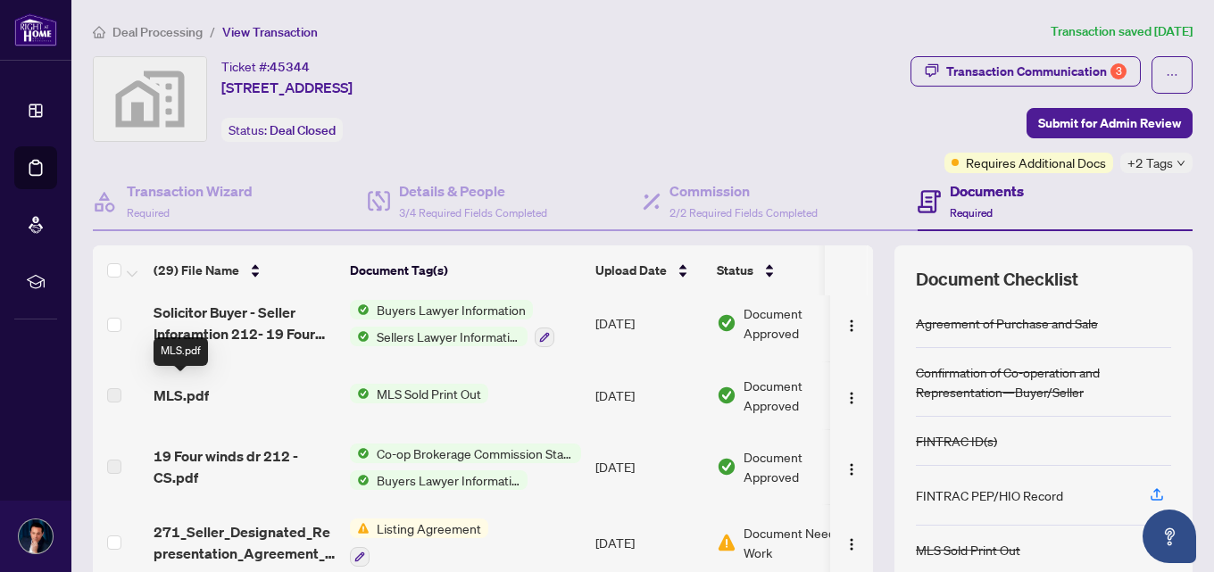
click at [199, 388] on span "MLS.pdf" at bounding box center [181, 395] width 55 height 21
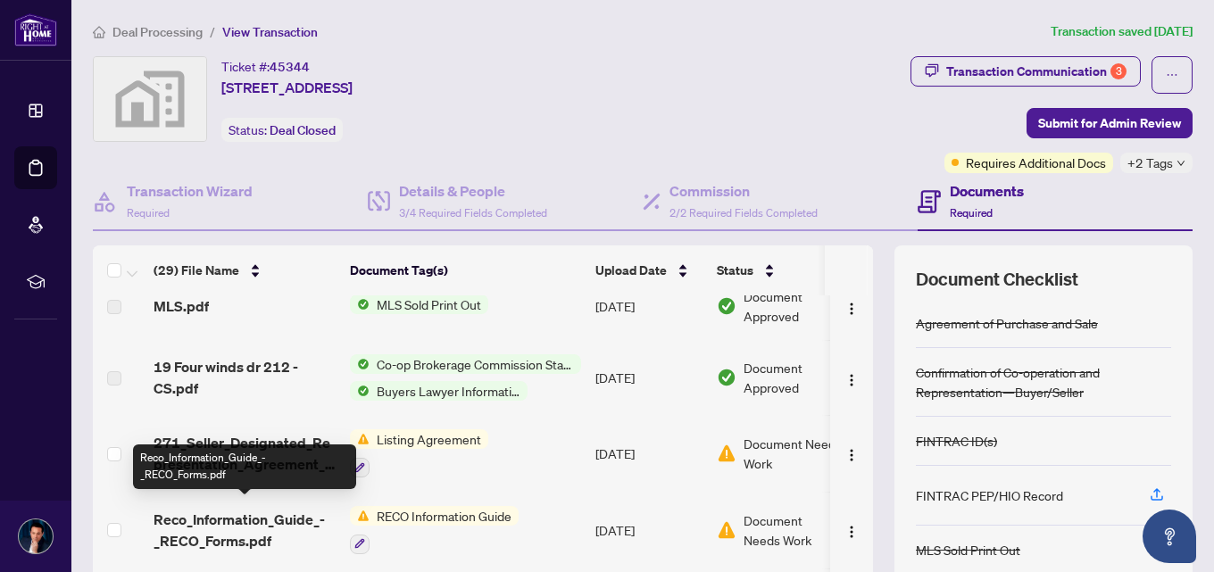
scroll to position [1161, 0]
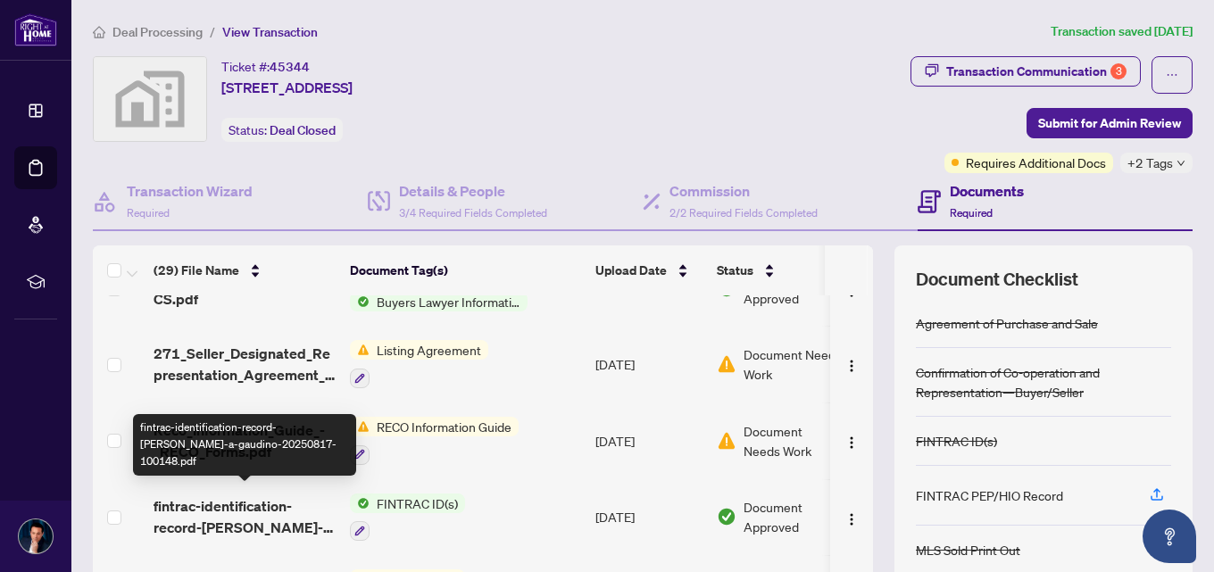
click at [240, 522] on span "fintrac-identification-record-[PERSON_NAME]-a-gaudino-20250817-100148.pdf" at bounding box center [245, 517] width 182 height 43
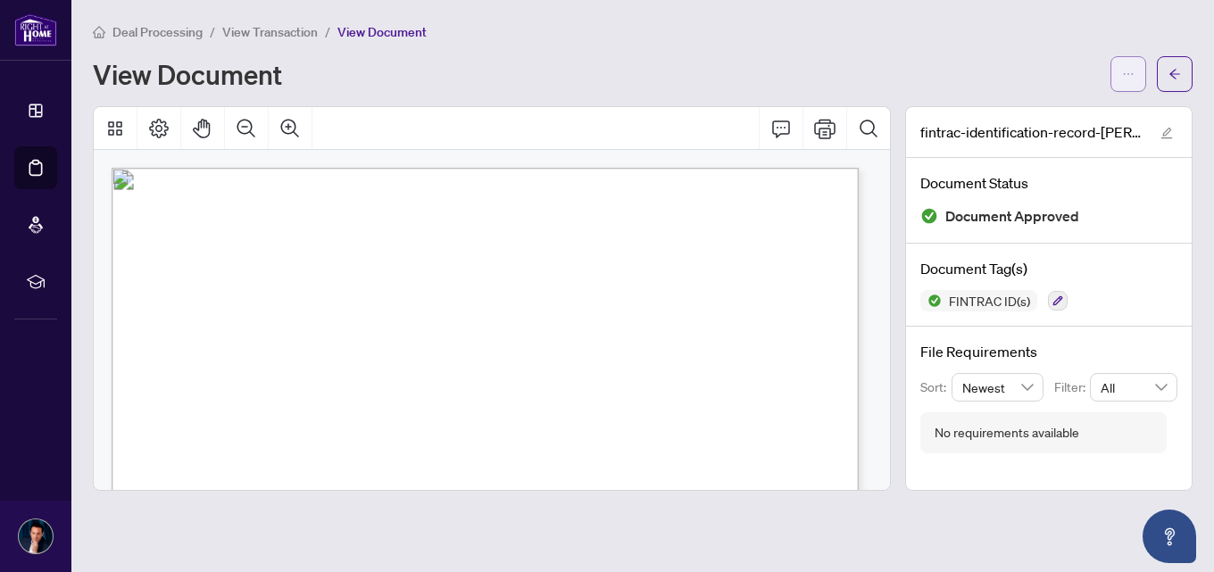
click at [1134, 61] on span "button" at bounding box center [1128, 74] width 13 height 29
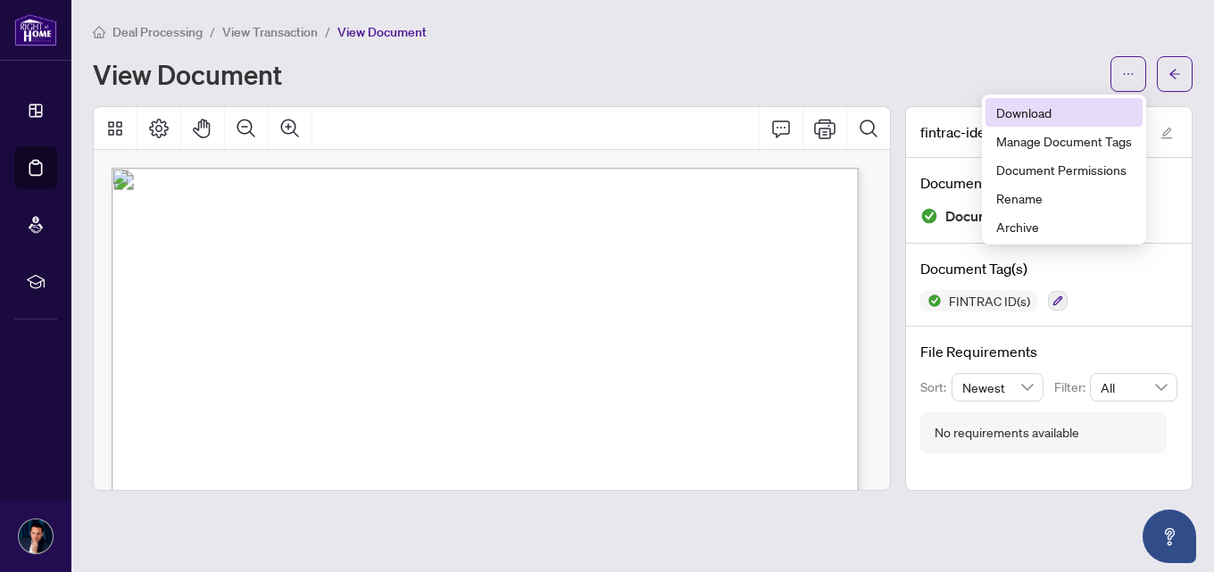
click at [1079, 111] on span "Download" at bounding box center [1065, 113] width 136 height 20
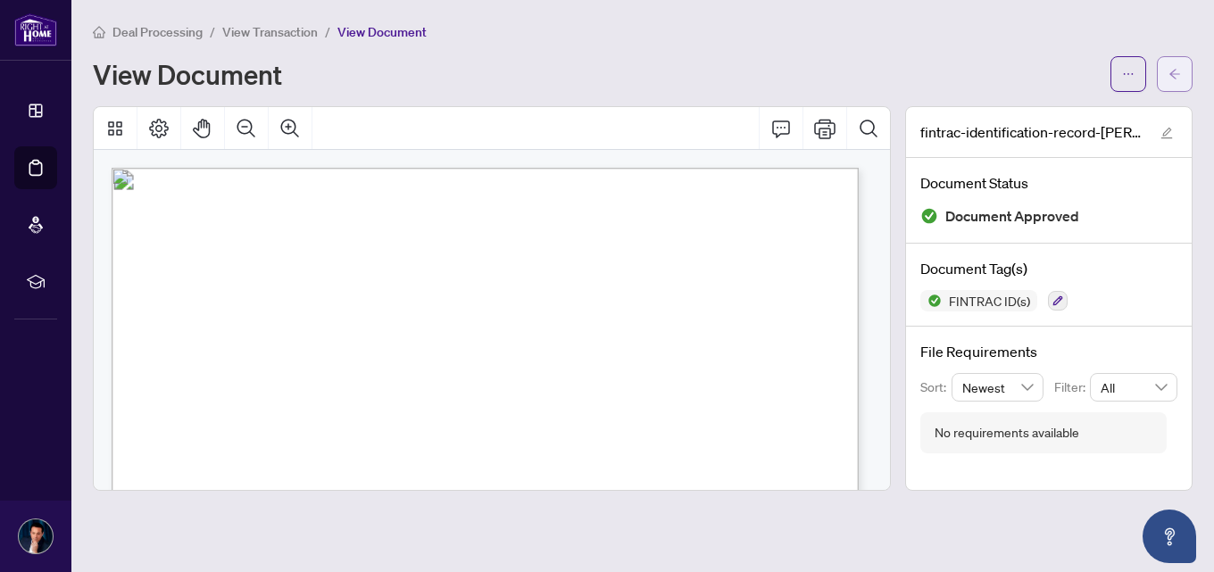
click at [1181, 70] on icon "arrow-left" at bounding box center [1175, 74] width 13 height 13
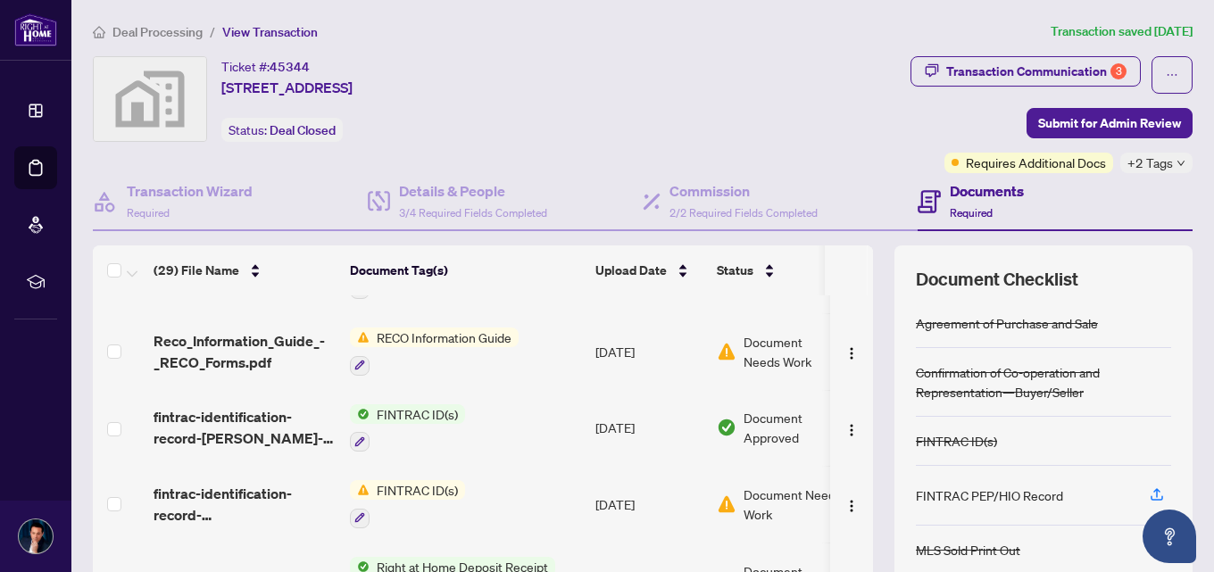
scroll to position [1339, 0]
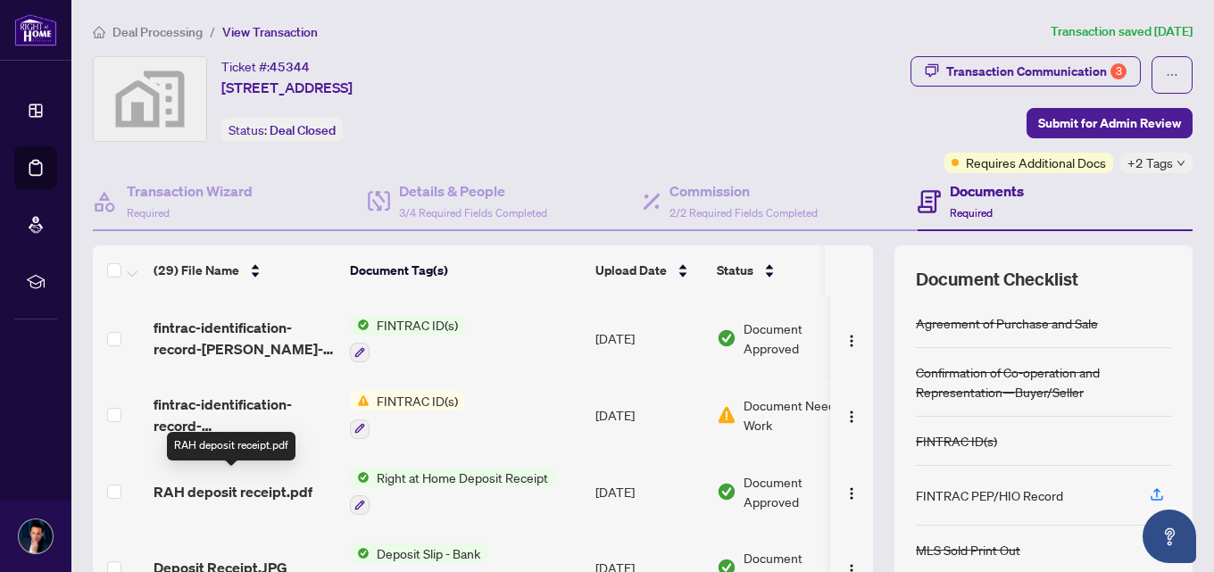
click at [292, 485] on span "RAH deposit receipt.pdf" at bounding box center [233, 491] width 159 height 21
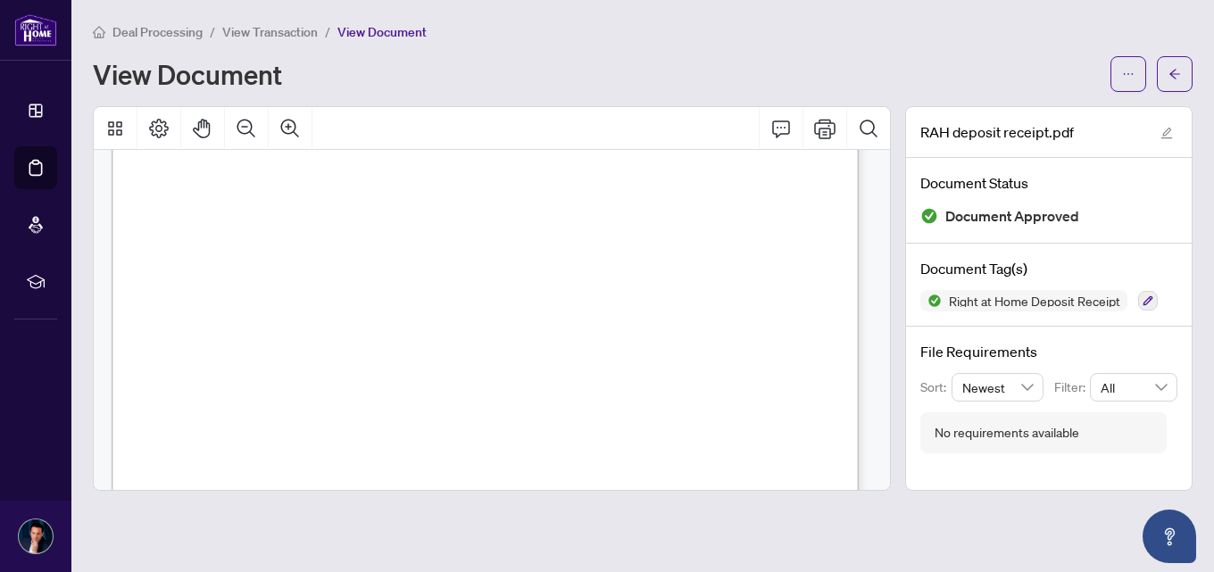
scroll to position [625, 0]
click at [1189, 72] on button "button" at bounding box center [1175, 74] width 36 height 36
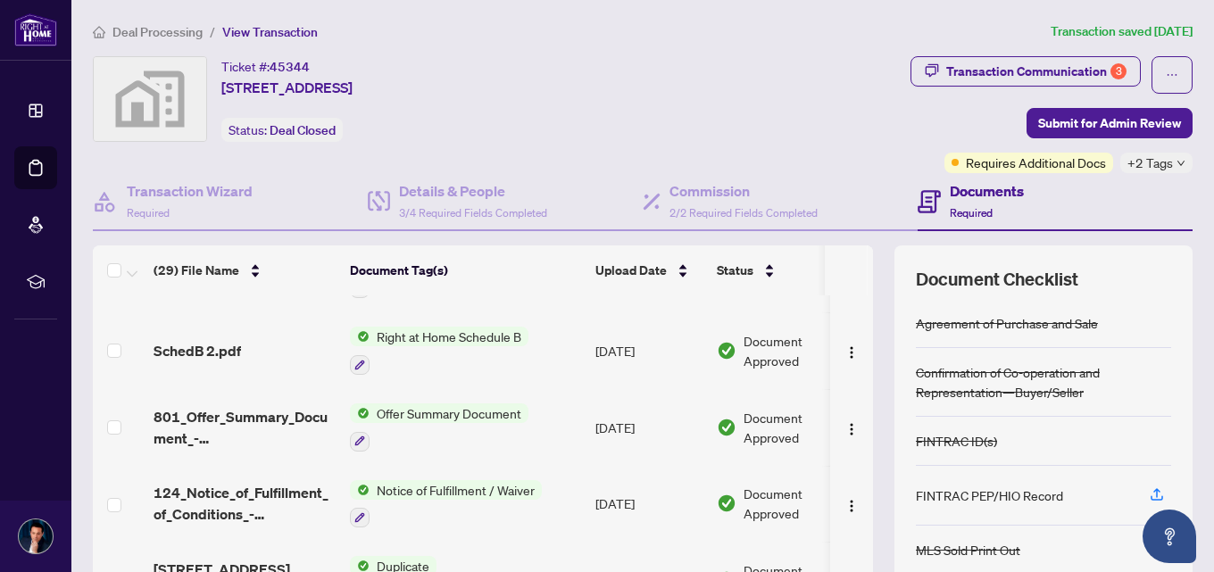
scroll to position [1878, 0]
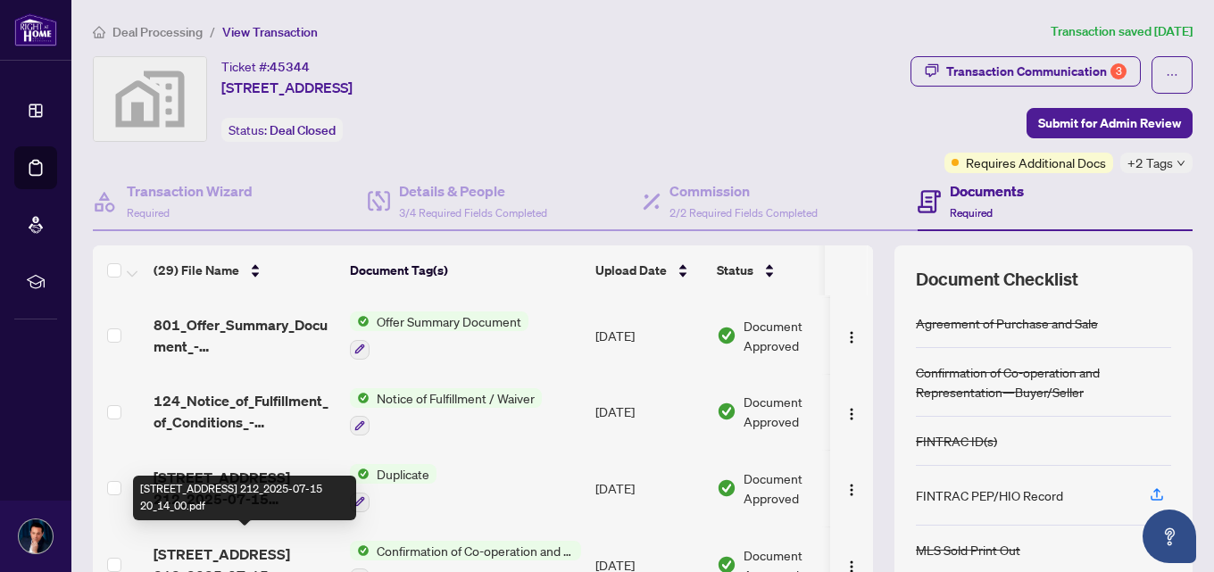
click at [233, 544] on span "[STREET_ADDRESS] 212_2025-07-15 20_14_00.pdf" at bounding box center [245, 565] width 182 height 43
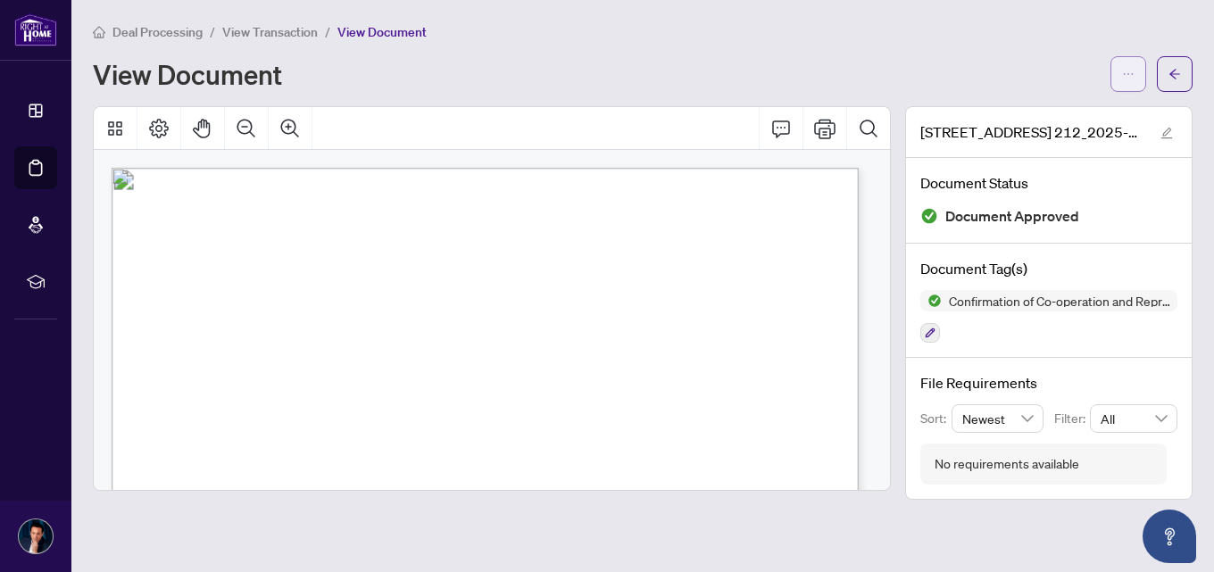
click at [1128, 76] on icon "ellipsis" at bounding box center [1128, 74] width 13 height 13
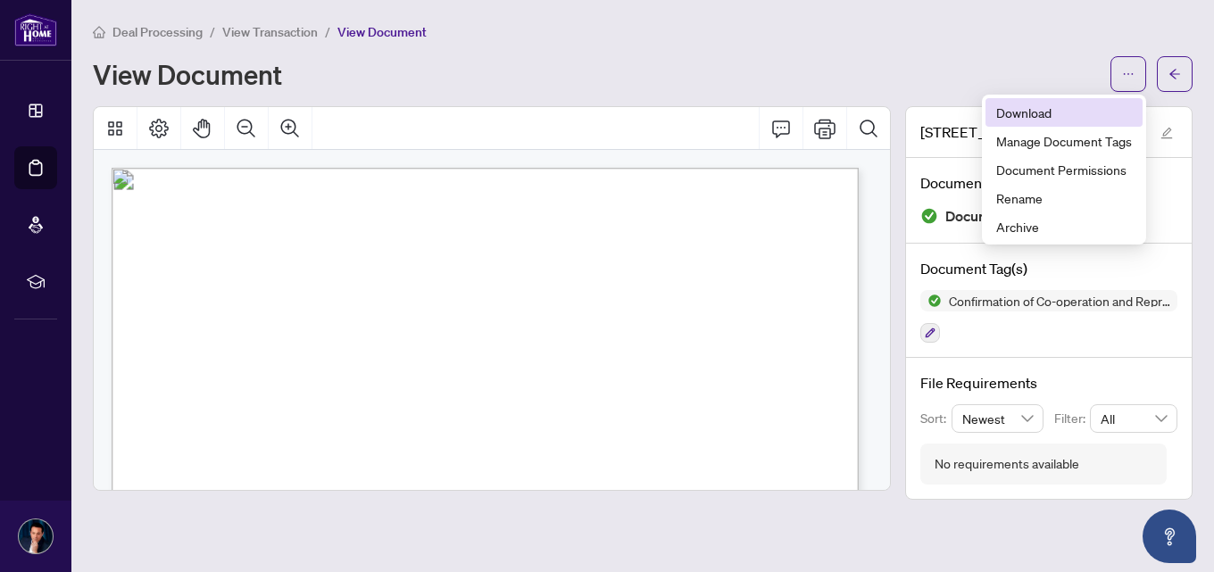
click at [1004, 105] on span "Download" at bounding box center [1065, 113] width 136 height 20
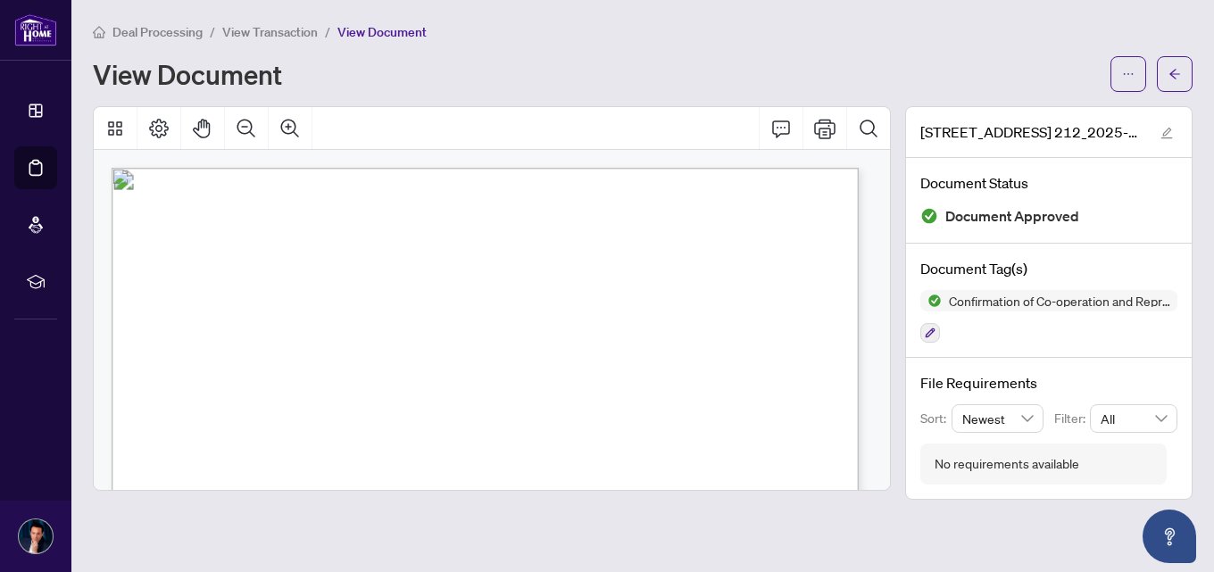
click at [1142, 29] on div "Deal Processing / View Transaction / View Document" at bounding box center [643, 31] width 1100 height 21
click at [1171, 78] on icon "arrow-left" at bounding box center [1175, 74] width 13 height 13
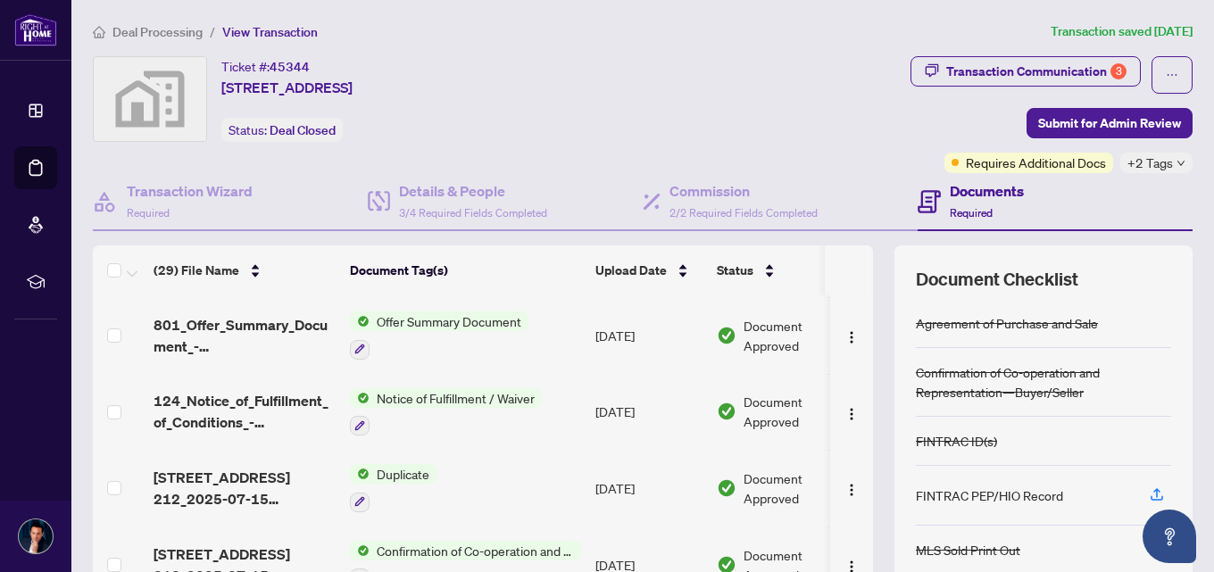
scroll to position [176, 0]
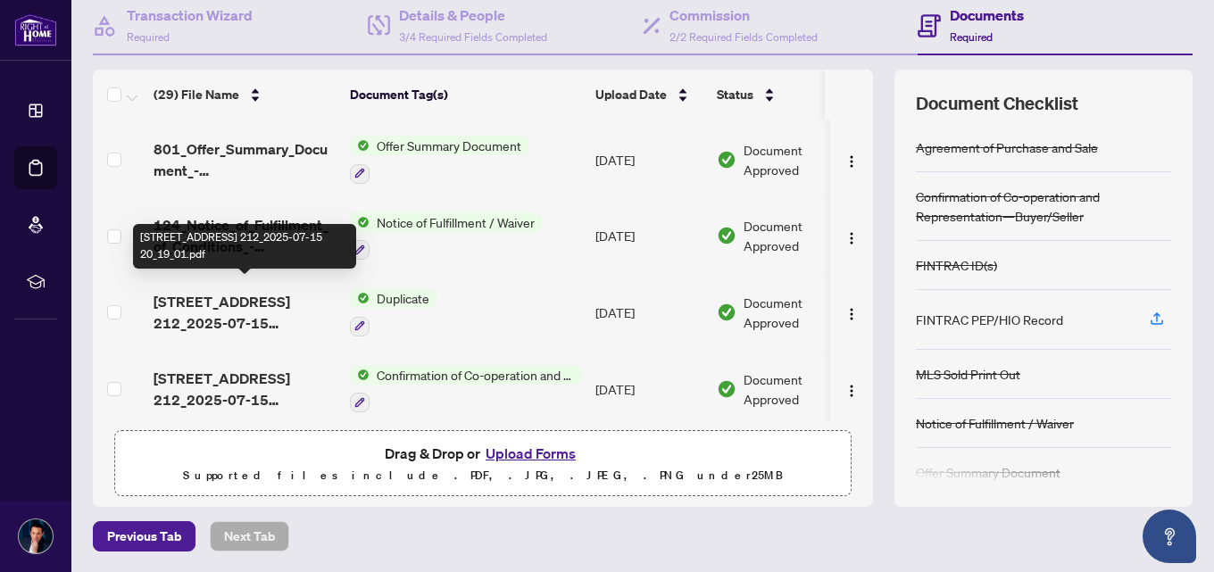
click at [199, 293] on span "[STREET_ADDRESS] 212_2025-07-15 20_19_01.pdf" at bounding box center [245, 312] width 182 height 43
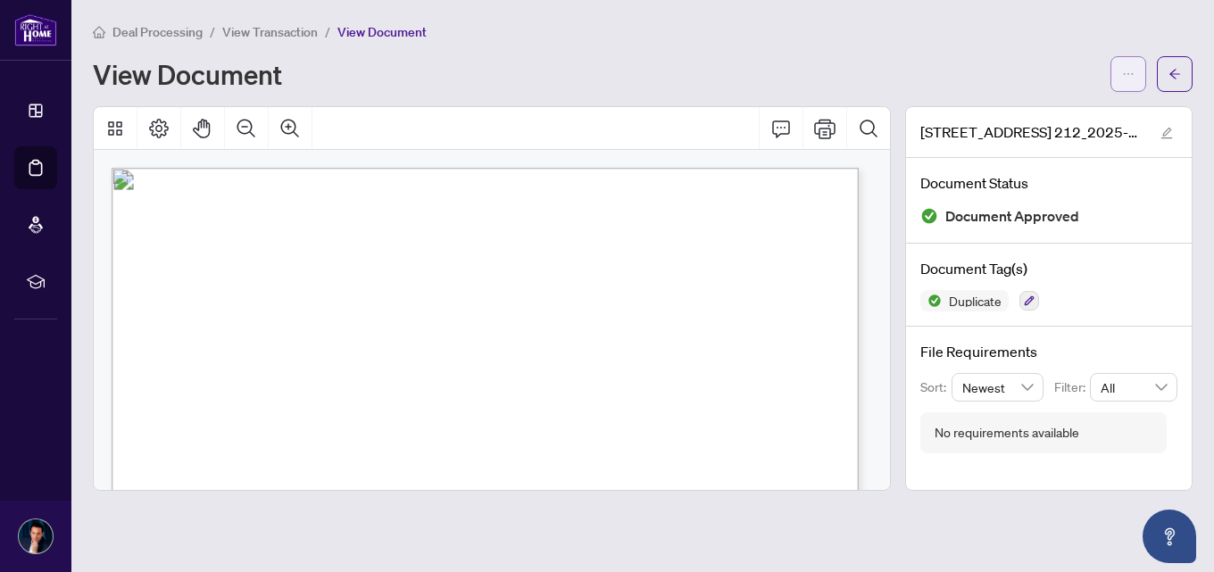
click at [1124, 81] on span "button" at bounding box center [1128, 74] width 13 height 29
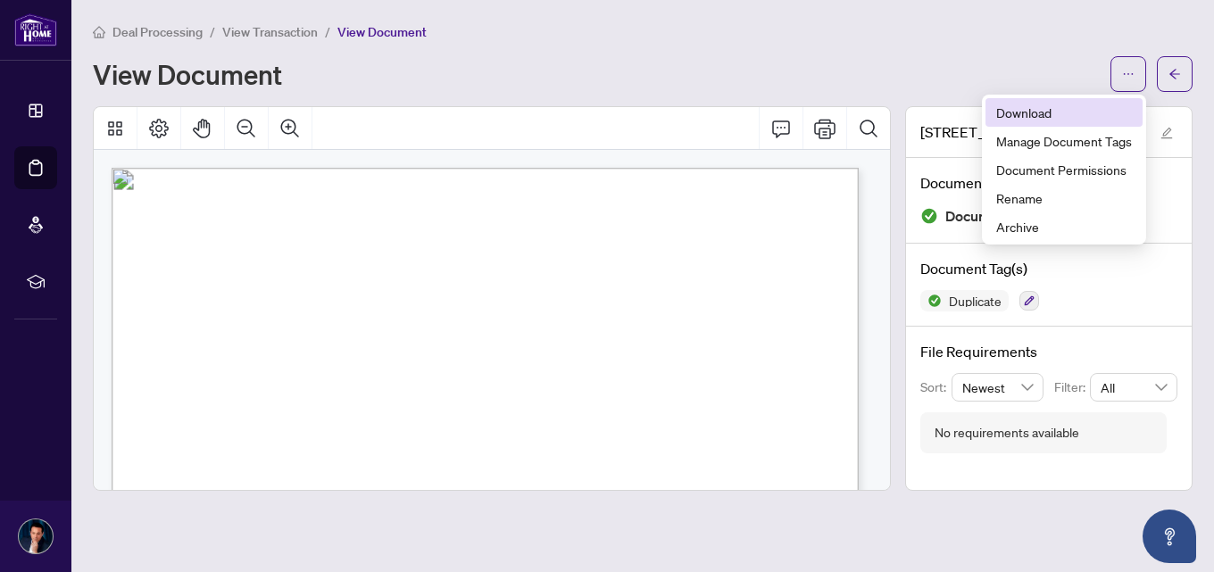
click at [1050, 112] on span "Download" at bounding box center [1065, 113] width 136 height 20
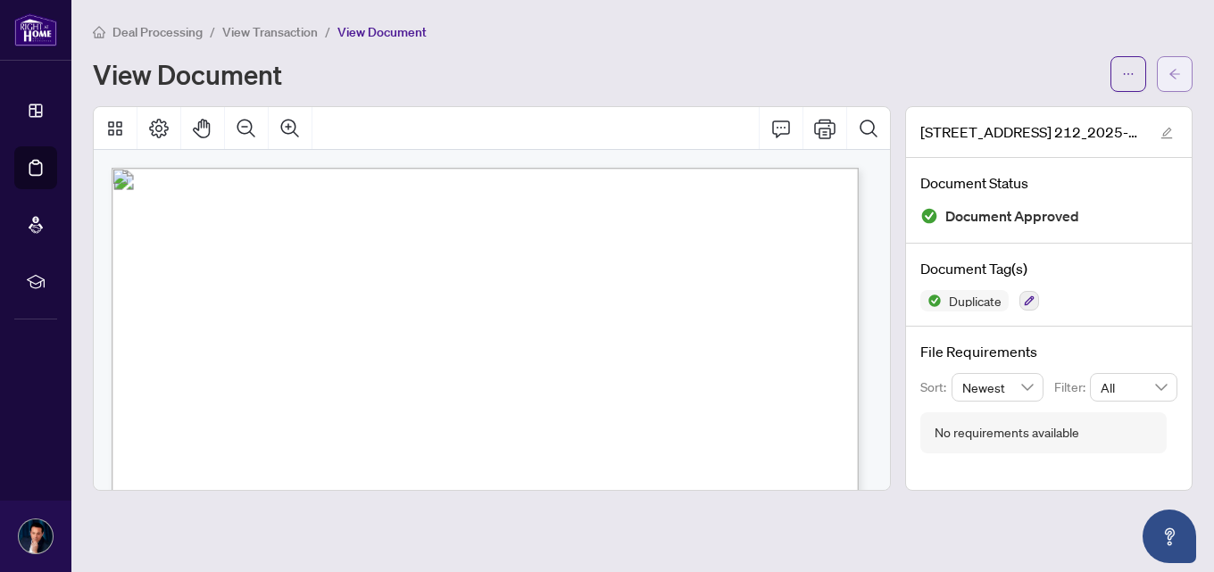
click at [1175, 69] on icon "arrow-left" at bounding box center [1175, 74] width 13 height 13
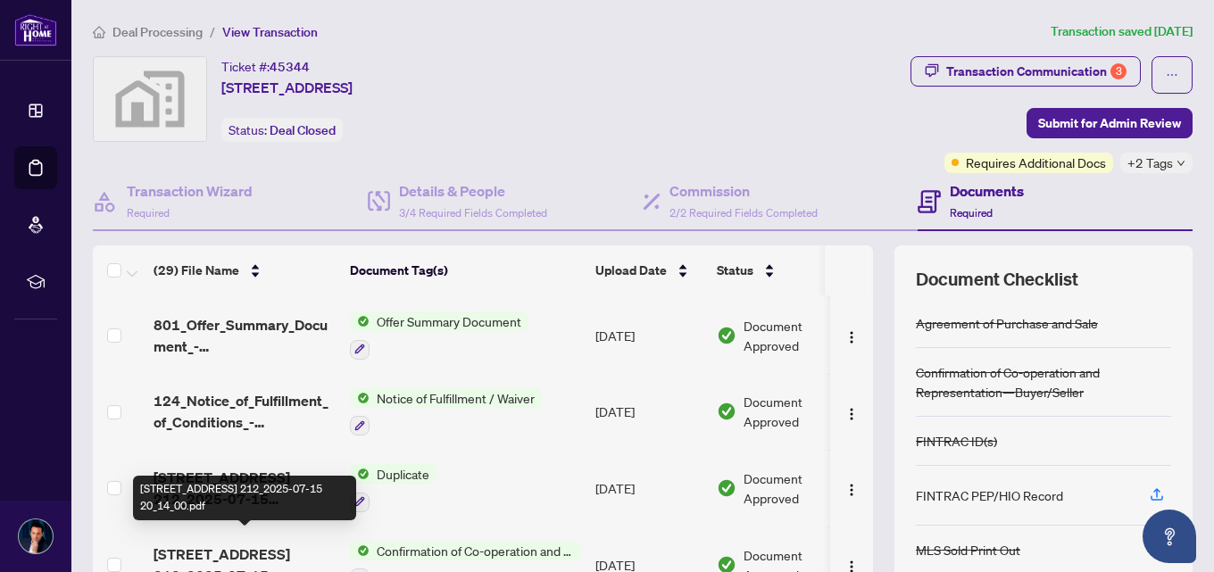
scroll to position [176, 0]
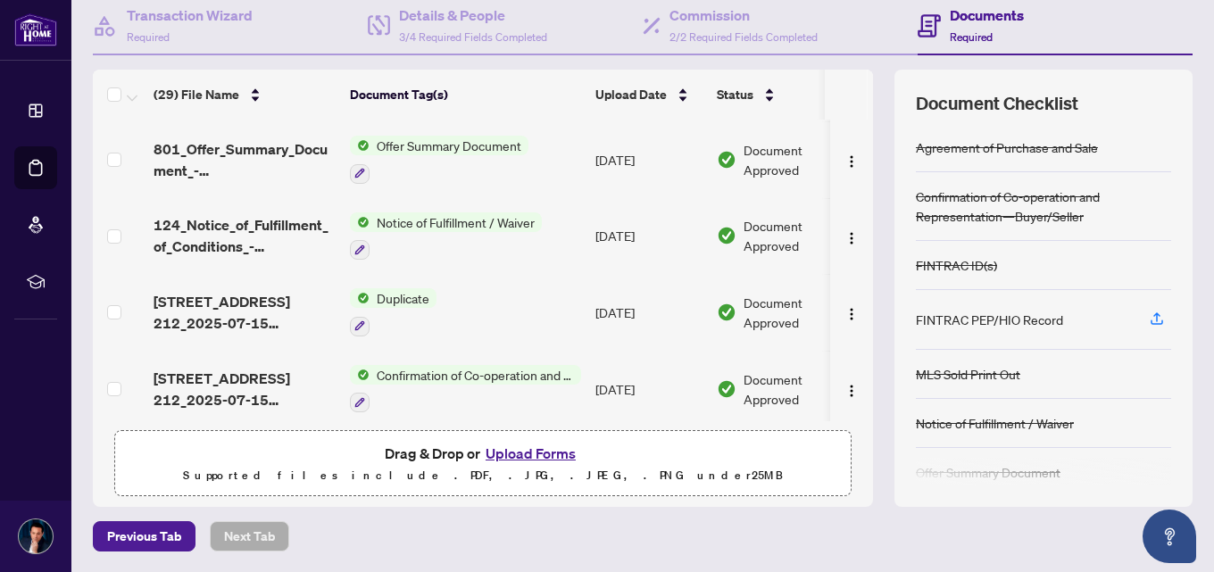
click at [258, 140] on span "801_Offer_Summary_Document_-_For_use_w__Agrmt_of_Purchase___Sale_-_PropTx-[PERS…" at bounding box center [245, 159] width 182 height 43
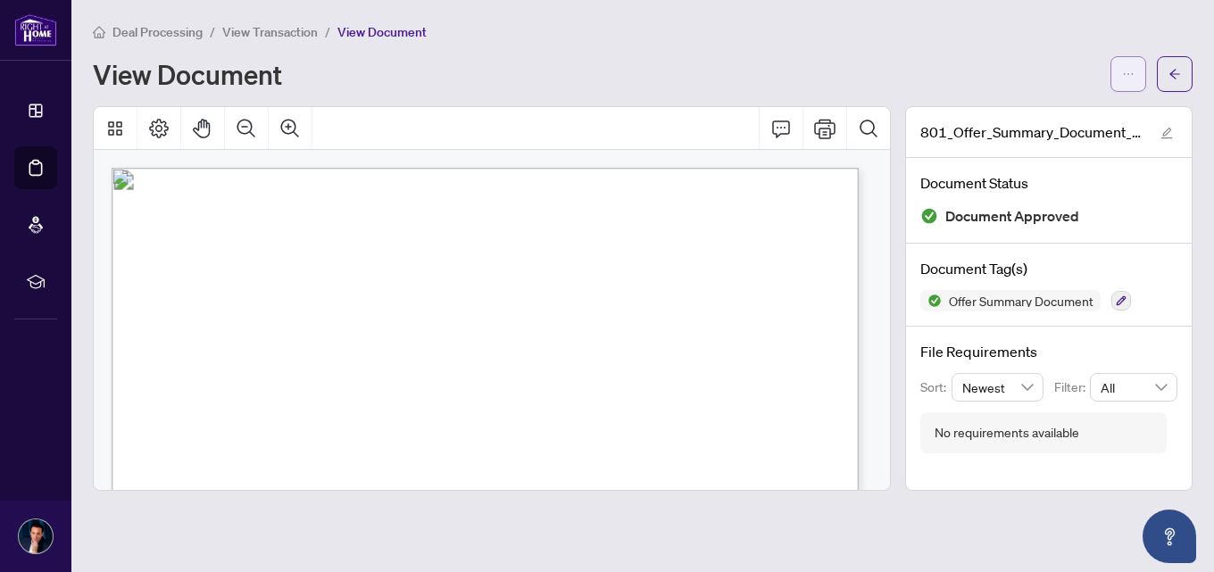
click at [1122, 76] on button "button" at bounding box center [1129, 74] width 36 height 36
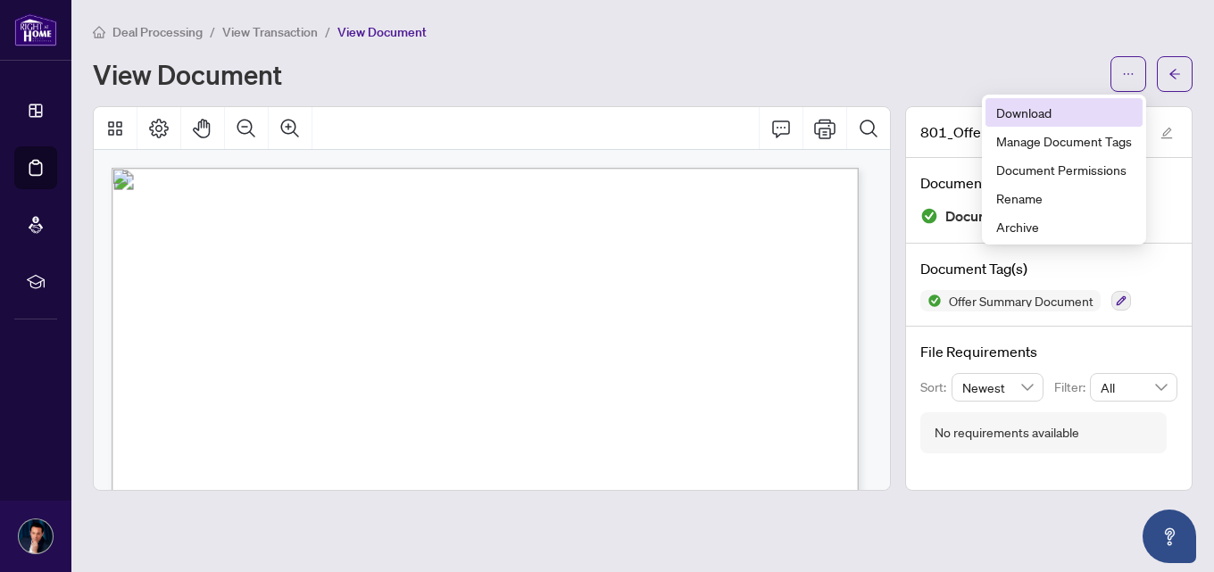
click at [1069, 114] on span "Download" at bounding box center [1065, 113] width 136 height 20
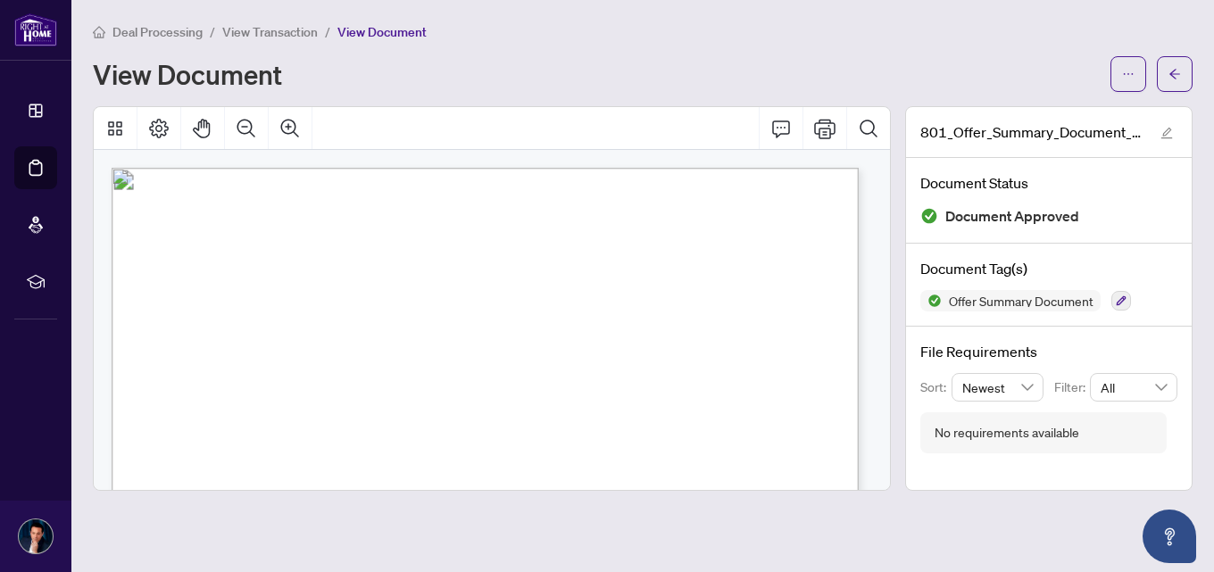
click at [1011, 42] on div "Deal Processing / View Transaction / View Document View Document" at bounding box center [643, 56] width 1100 height 71
click at [1176, 76] on icon "arrow-left" at bounding box center [1175, 74] width 13 height 13
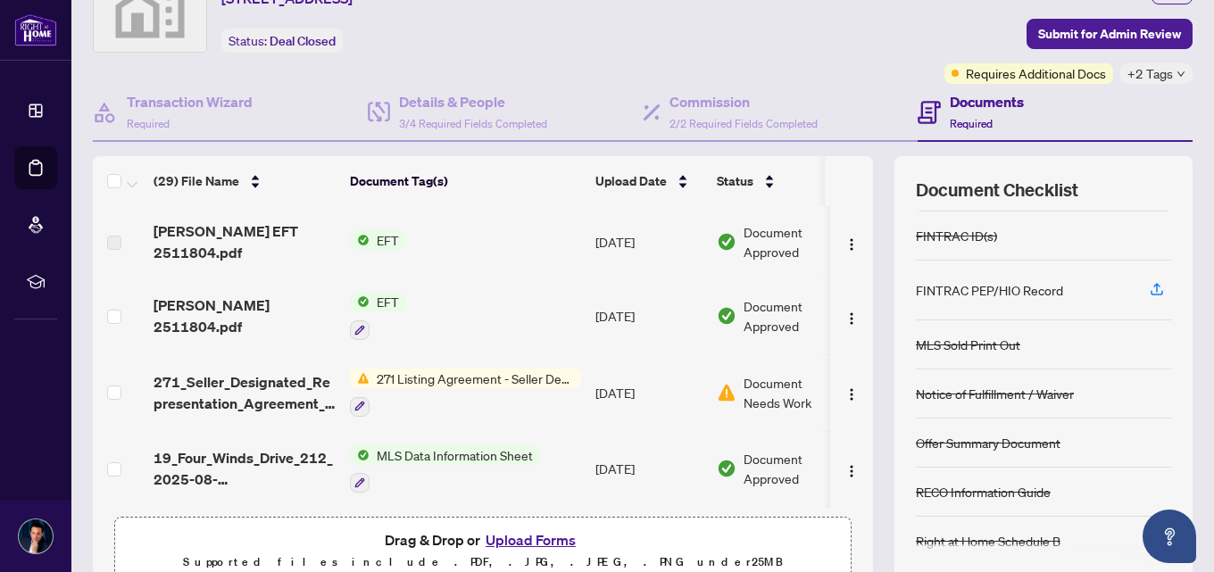
scroll to position [176, 0]
